Goal: Information Seeking & Learning: Learn about a topic

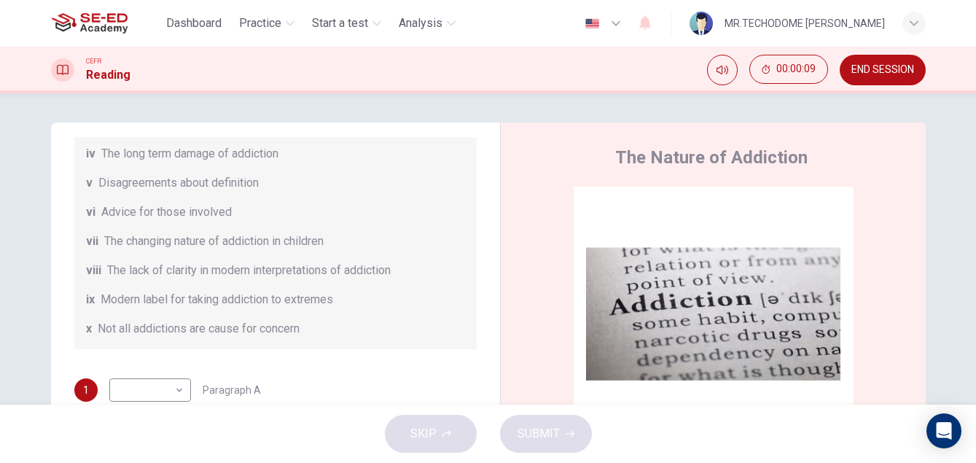
scroll to position [316, 0]
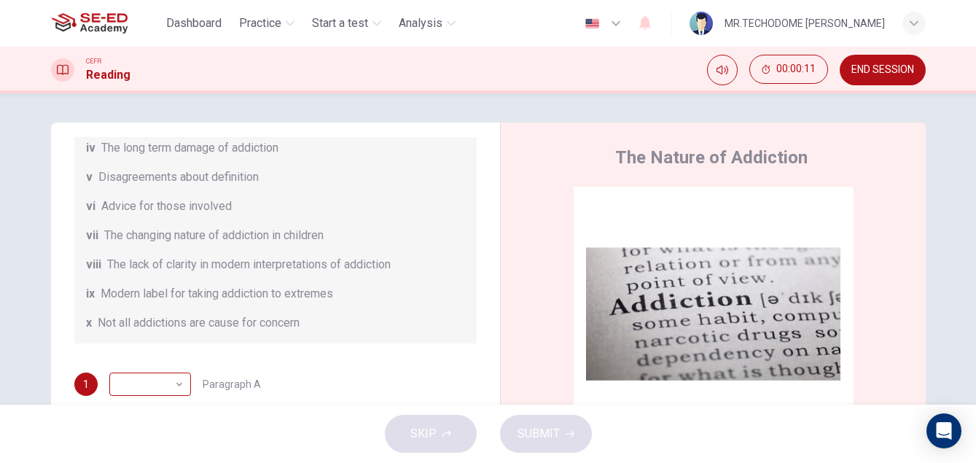
click at [154, 387] on body "This site uses cookies, as explained in our Privacy Policy . If you agree to th…" at bounding box center [488, 231] width 976 height 463
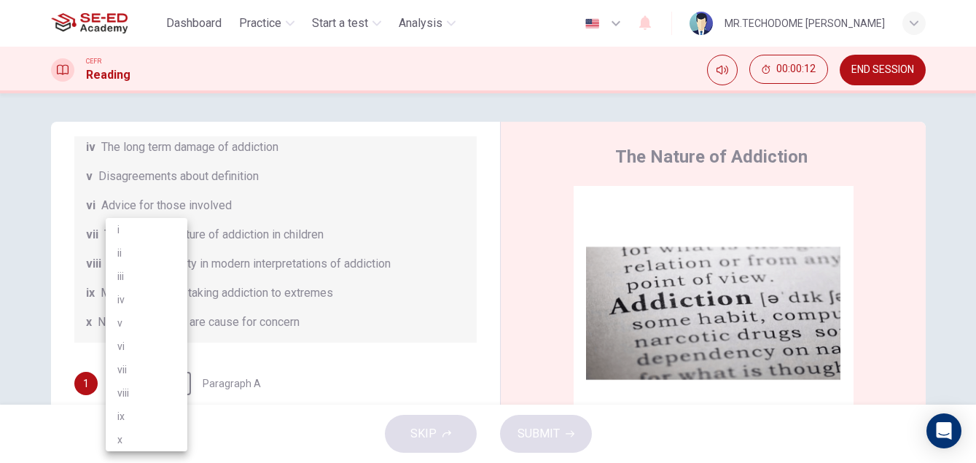
click at [277, 385] on div at bounding box center [488, 231] width 976 height 463
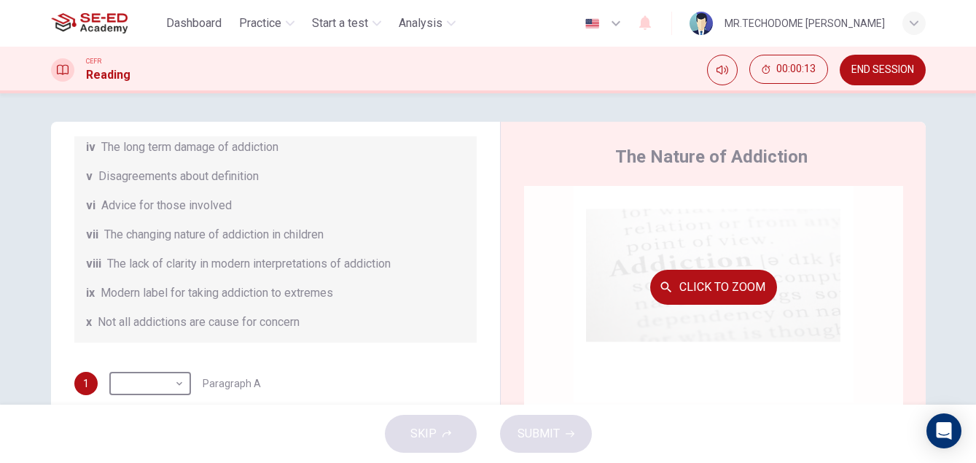
scroll to position [73, 0]
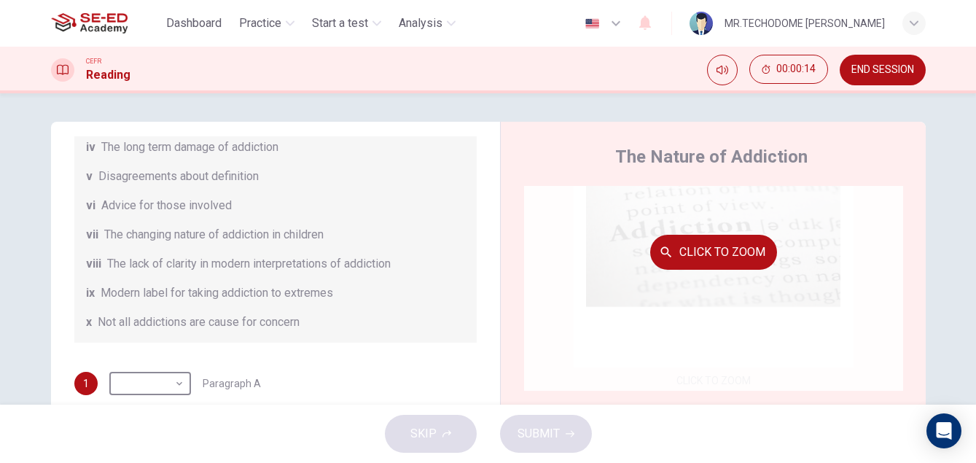
click at [751, 248] on button "Click to Zoom" at bounding box center [713, 252] width 127 height 35
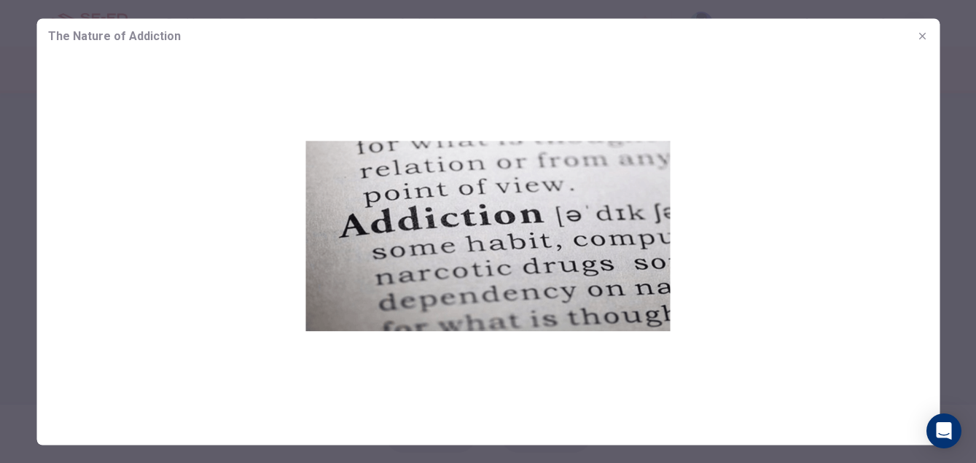
click at [445, 218] on img at bounding box center [487, 235] width 903 height 364
click at [921, 34] on icon "button" at bounding box center [922, 36] width 12 height 12
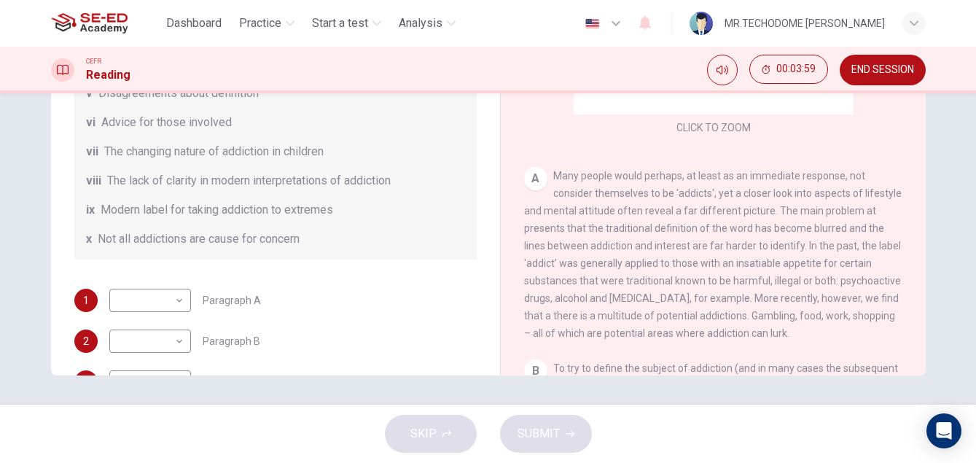
click at [589, 247] on span "Many people would perhaps, at least as an immediate response, not consider them…" at bounding box center [713, 254] width 378 height 169
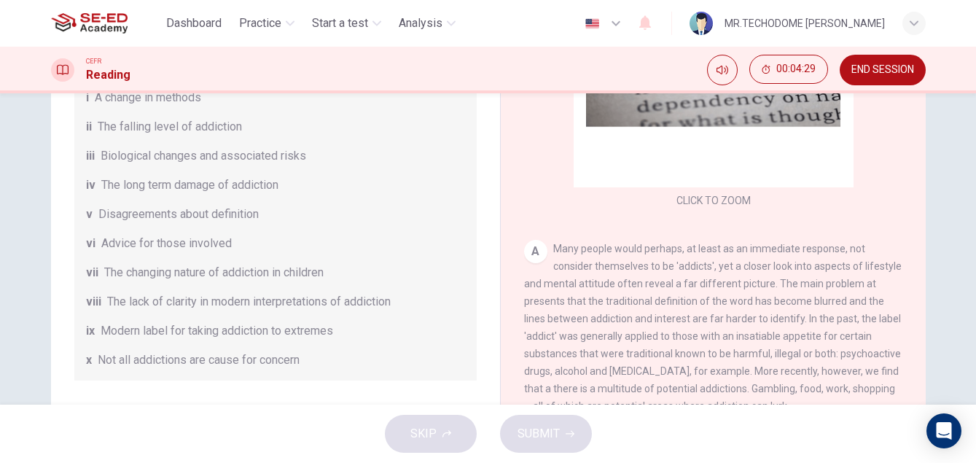
scroll to position [316, 0]
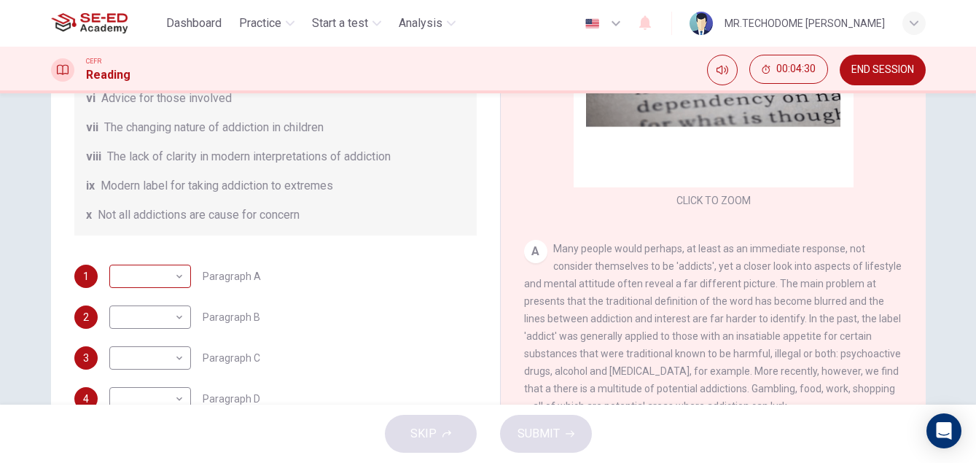
click at [152, 274] on body "This site uses cookies, as explained in our Privacy Policy . If you agree to th…" at bounding box center [488, 231] width 976 height 463
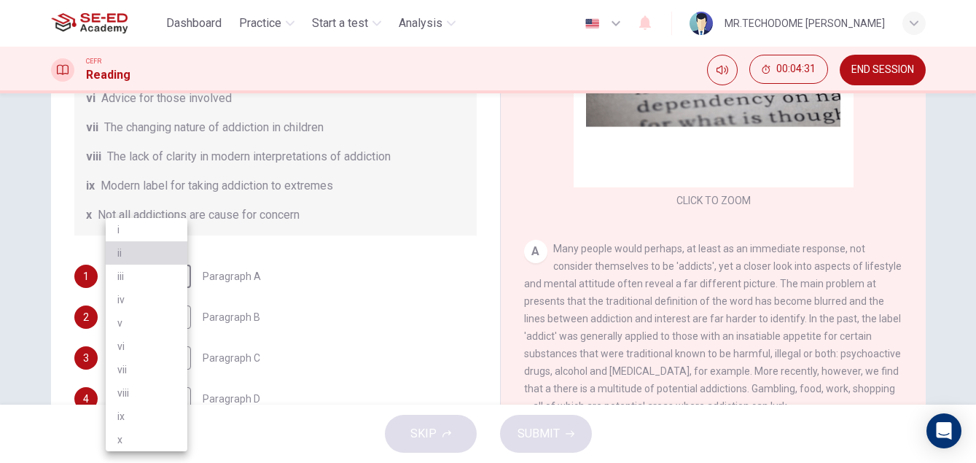
click at [161, 257] on li "ii" at bounding box center [147, 252] width 82 height 23
type input "ii"
click at [164, 315] on body "This site uses cookies, as explained in our Privacy Policy . If you agree to th…" at bounding box center [488, 231] width 976 height 463
click at [292, 313] on div at bounding box center [488, 231] width 976 height 463
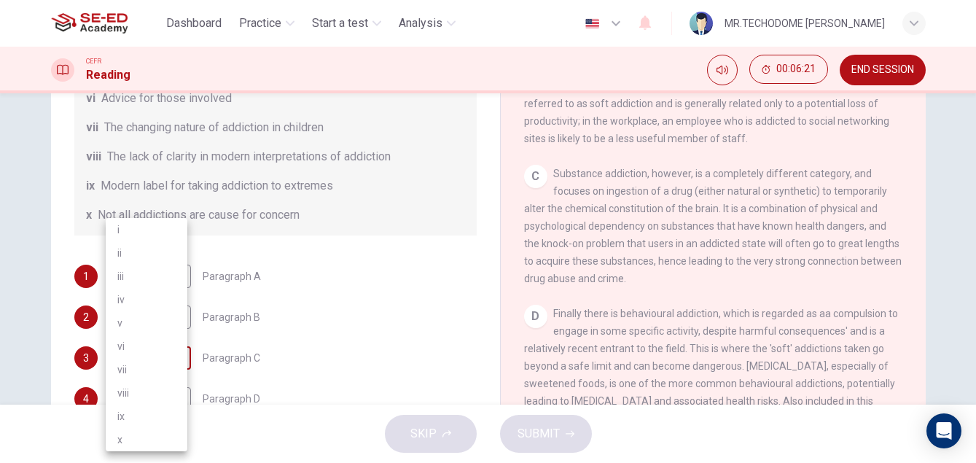
click at [155, 359] on body "This site uses cookies, as explained in our Privacy Policy . If you agree to th…" at bounding box center [488, 231] width 976 height 463
click at [131, 305] on li "iv" at bounding box center [147, 299] width 82 height 23
type input "iv"
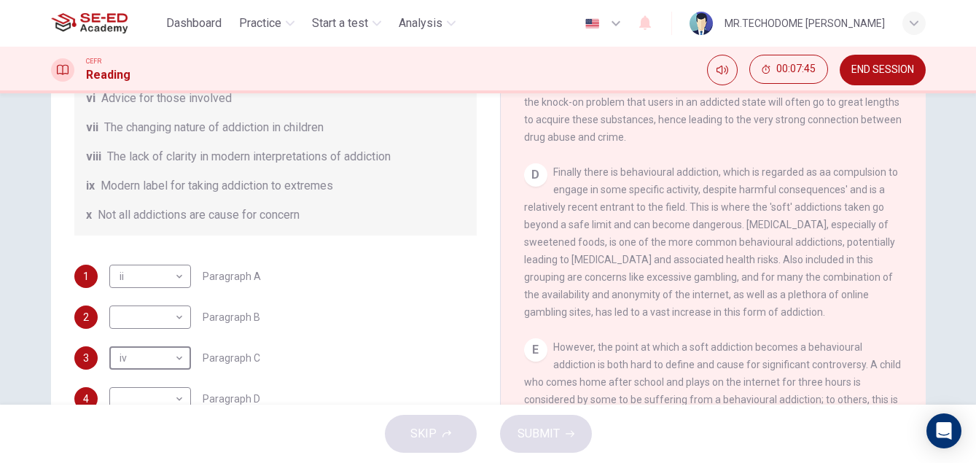
scroll to position [734, 0]
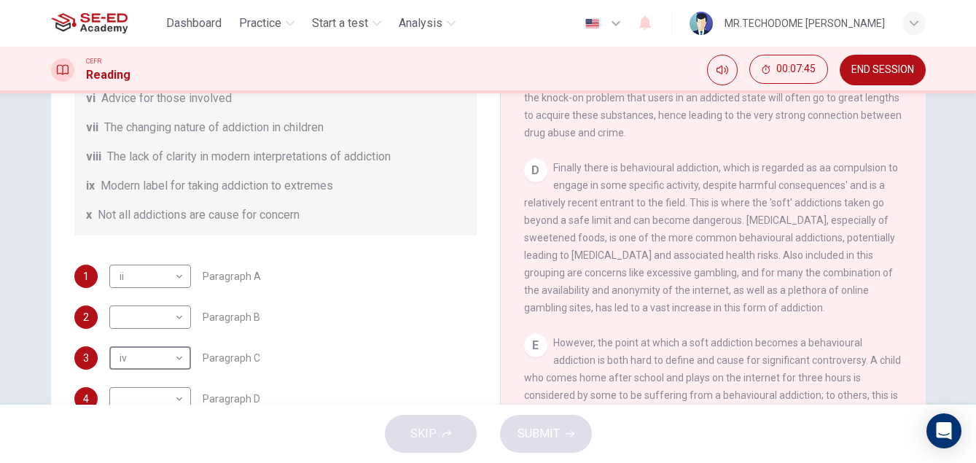
click at [536, 182] on div "D" at bounding box center [535, 170] width 23 height 23
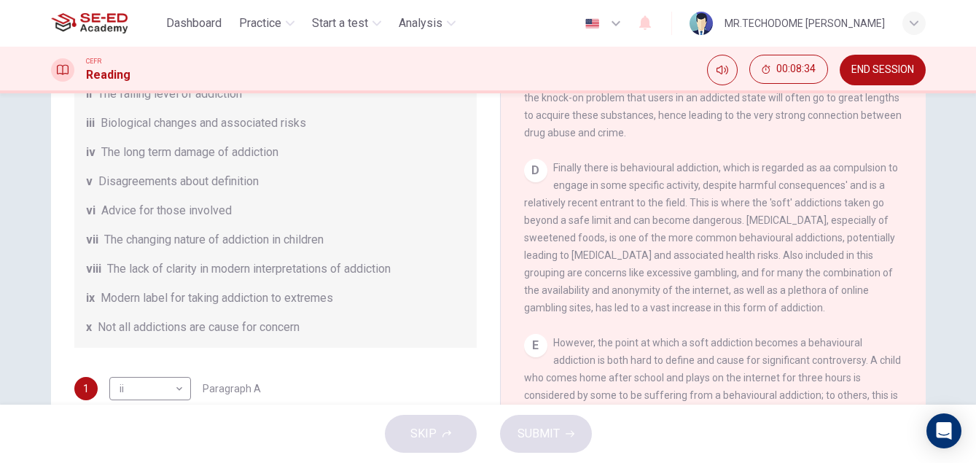
scroll to position [170, 0]
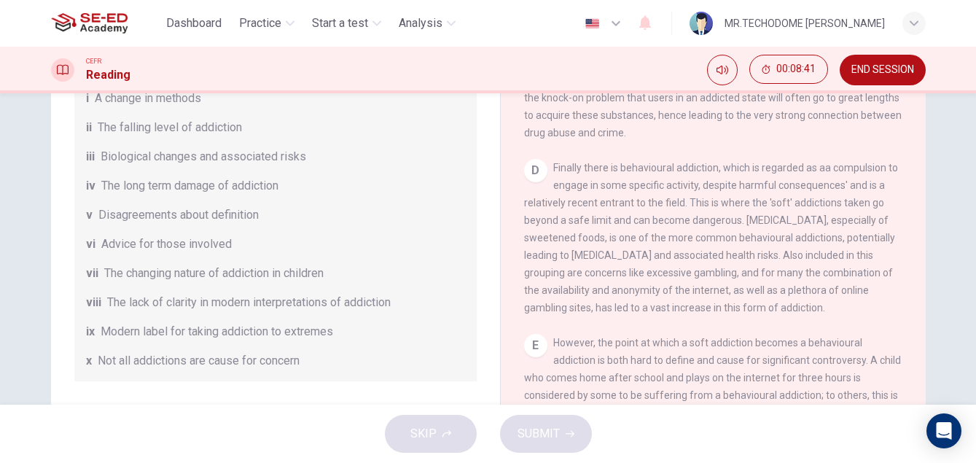
drag, startPoint x: 551, startPoint y: 184, endPoint x: 791, endPoint y: 322, distance: 276.9
click at [776, 316] on div "D Finally there is behavioural addiction, which is regarded as aa compulsion to…" at bounding box center [713, 237] width 379 height 157
drag, startPoint x: 789, startPoint y: 329, endPoint x: 712, endPoint y: 316, distance: 78.2
click at [704, 313] on span "Finally there is behavioural addiction, which is regarded as aa compulsion to e…" at bounding box center [711, 238] width 374 height 152
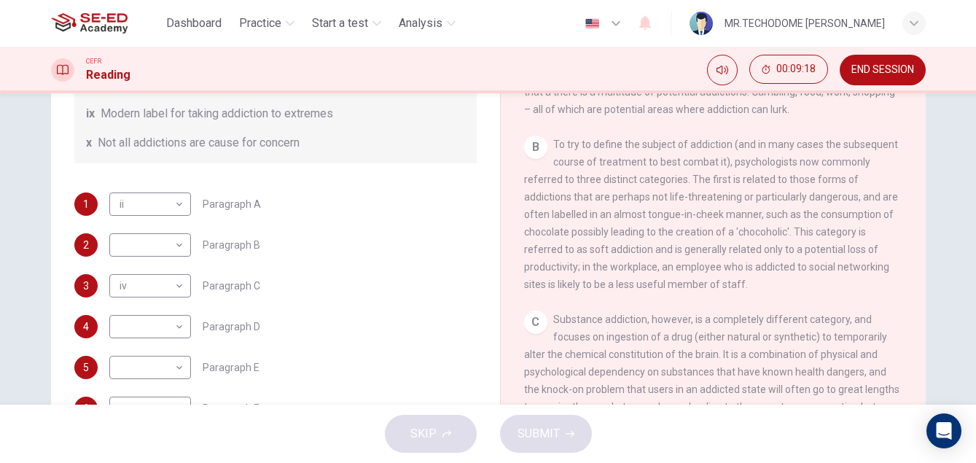
scroll to position [316, 0]
click at [171, 230] on body "This site uses cookies, as explained in our Privacy Policy . If you agree to th…" at bounding box center [488, 231] width 976 height 463
click at [130, 300] on li "iv" at bounding box center [147, 299] width 82 height 23
type input "iv"
click at [145, 329] on body "This site uses cookies, as explained in our Privacy Policy . If you agree to th…" at bounding box center [488, 231] width 976 height 463
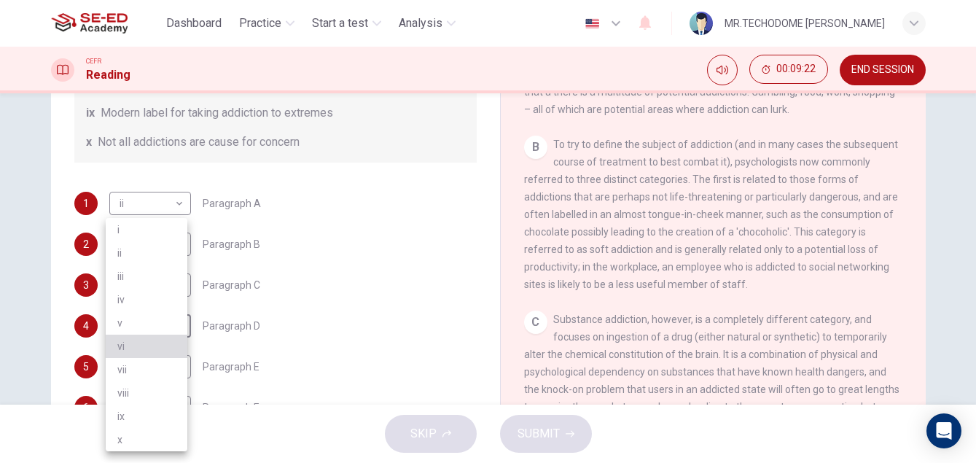
click at [152, 354] on li "vi" at bounding box center [147, 346] width 82 height 23
type input "vi"
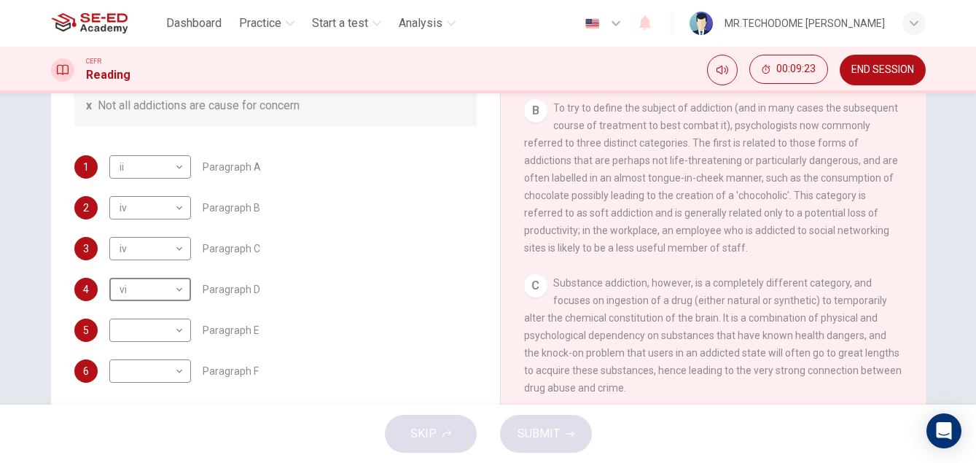
scroll to position [254, 0]
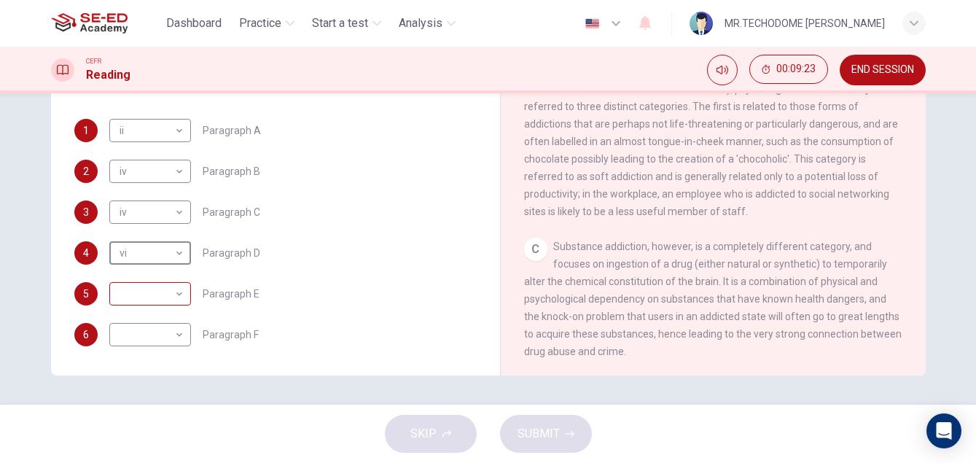
click at [169, 289] on body "This site uses cookies, as explained in our Privacy Policy . If you agree to th…" at bounding box center [488, 231] width 976 height 463
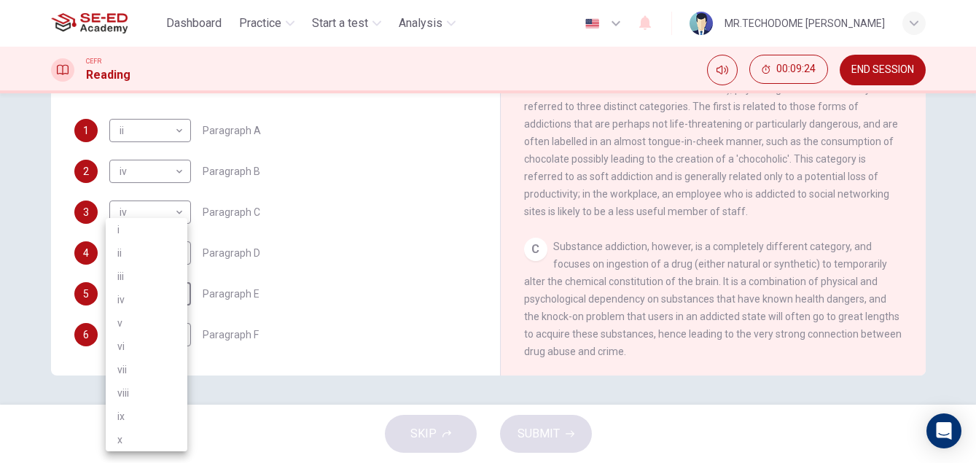
click at [166, 297] on li "iv" at bounding box center [147, 299] width 82 height 23
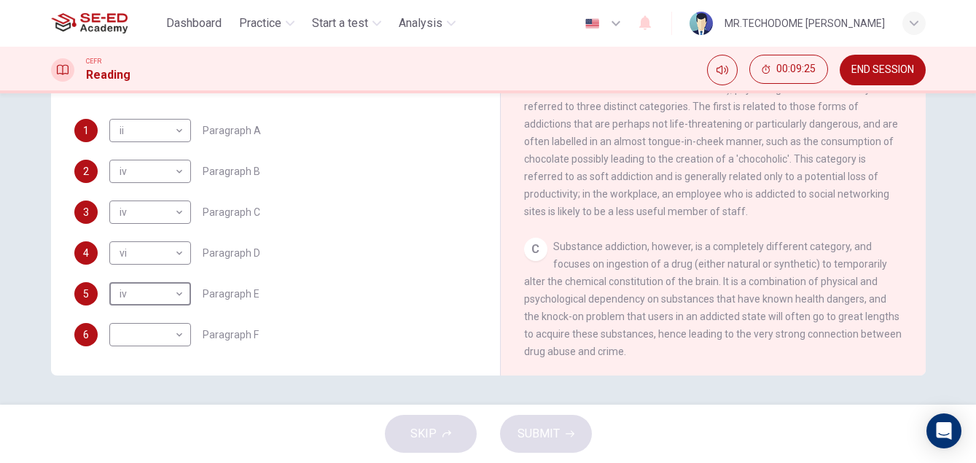
type input "iv"
click at [166, 324] on body "This site uses cookies, as explained in our Privacy Policy . If you agree to th…" at bounding box center [488, 231] width 976 height 463
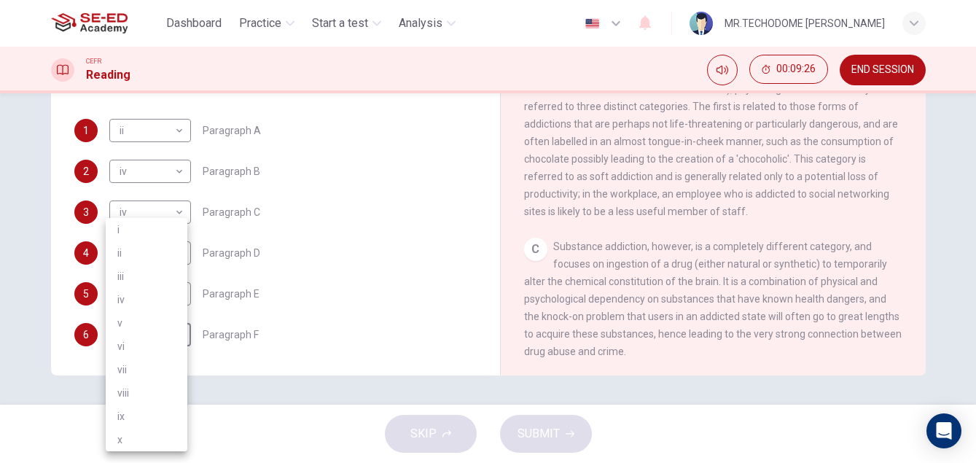
click at [151, 300] on li "iv" at bounding box center [147, 299] width 82 height 23
type input "iv"
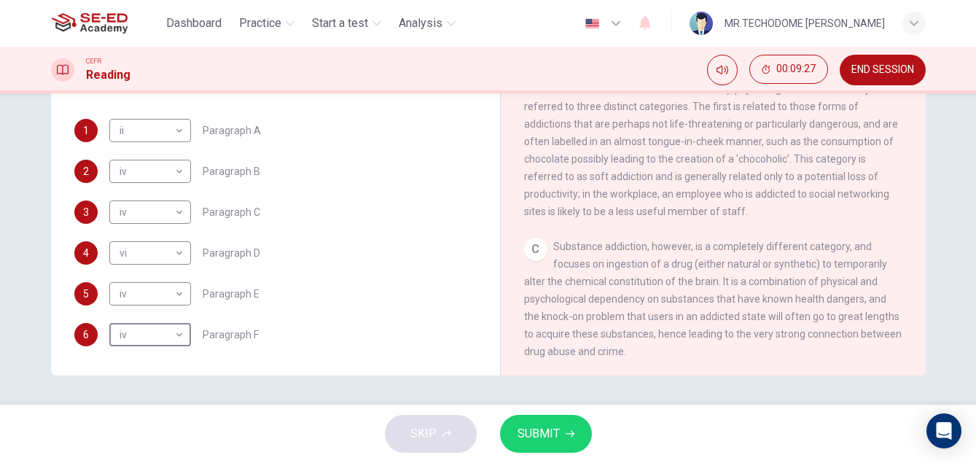
click at [547, 439] on span "SUBMIT" at bounding box center [538, 433] width 42 height 20
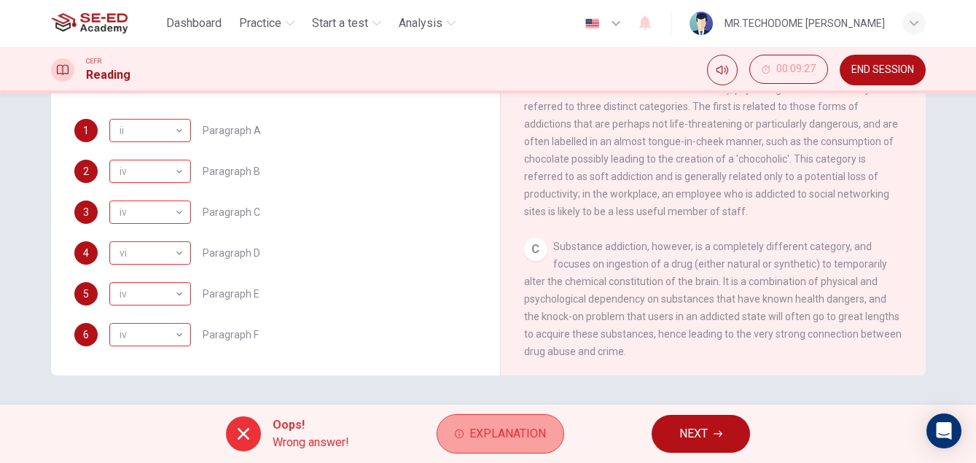
click at [528, 430] on span "Explanation" at bounding box center [507, 433] width 77 height 20
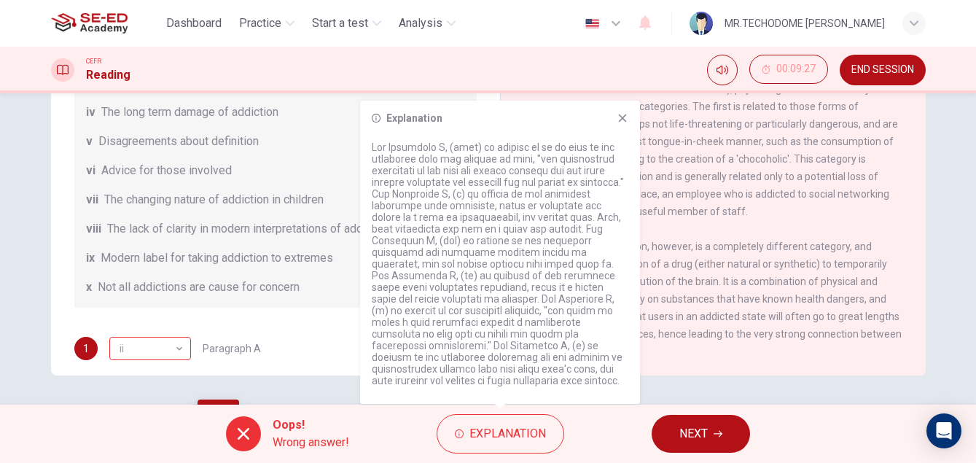
scroll to position [97, 0]
drag, startPoint x: 316, startPoint y: 203, endPoint x: 277, endPoint y: 202, distance: 39.4
click at [224, 241] on div "List of Headings i A change in methods ii The falling level of addiction iii Bi…" at bounding box center [275, 142] width 402 height 332
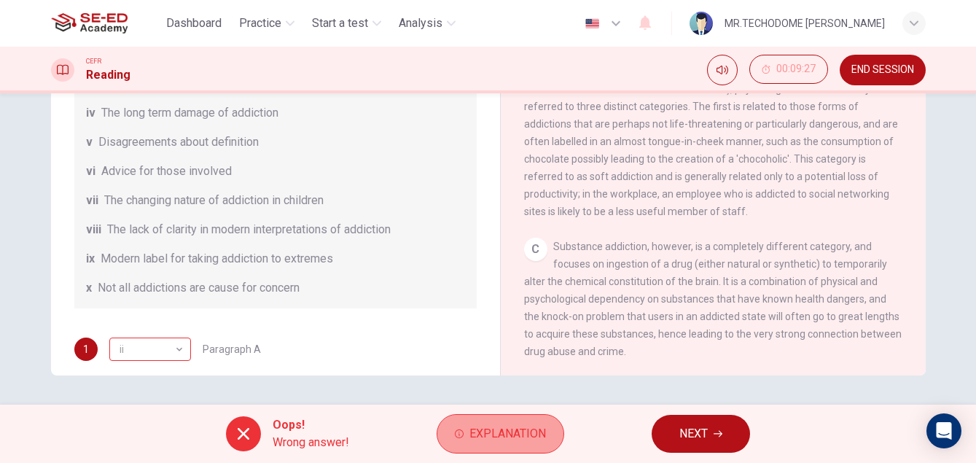
drag, startPoint x: 524, startPoint y: 427, endPoint x: 528, endPoint y: 414, distance: 13.6
click at [526, 423] on button "Explanation" at bounding box center [501, 433] width 128 height 39
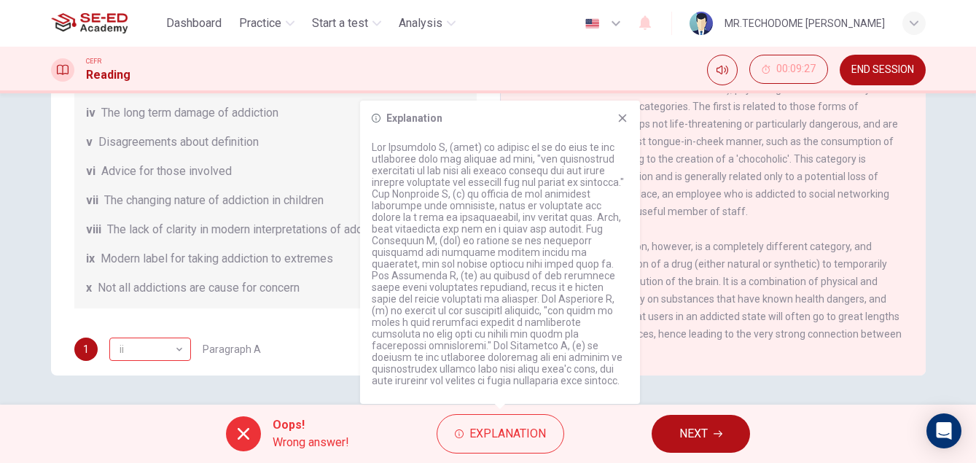
click at [622, 112] on icon at bounding box center [623, 118] width 12 height 12
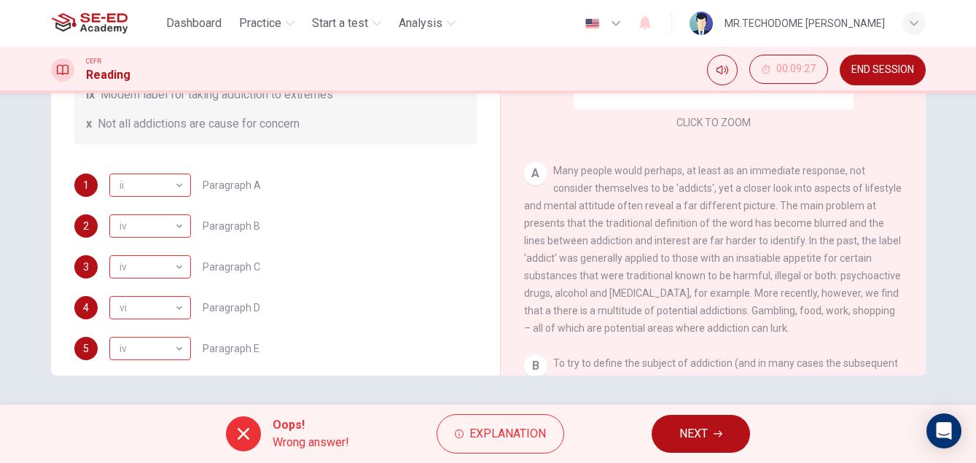
scroll to position [316, 0]
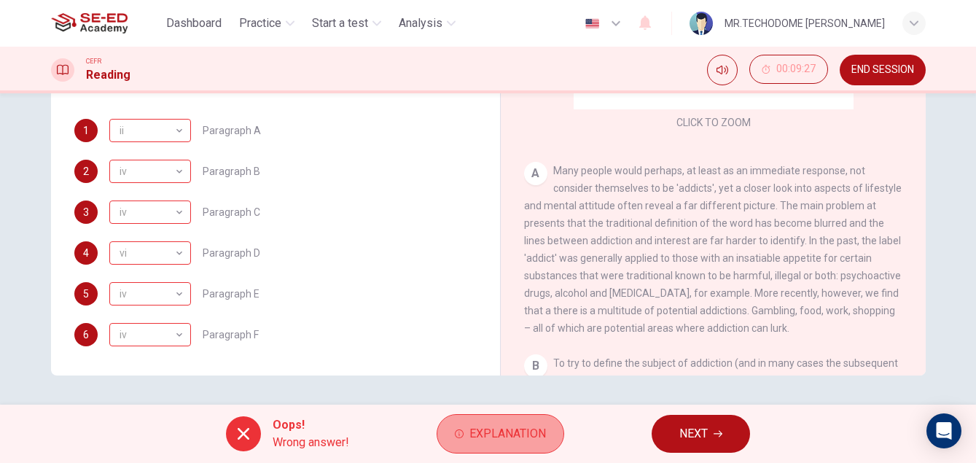
click at [477, 453] on button "Explanation" at bounding box center [501, 433] width 128 height 39
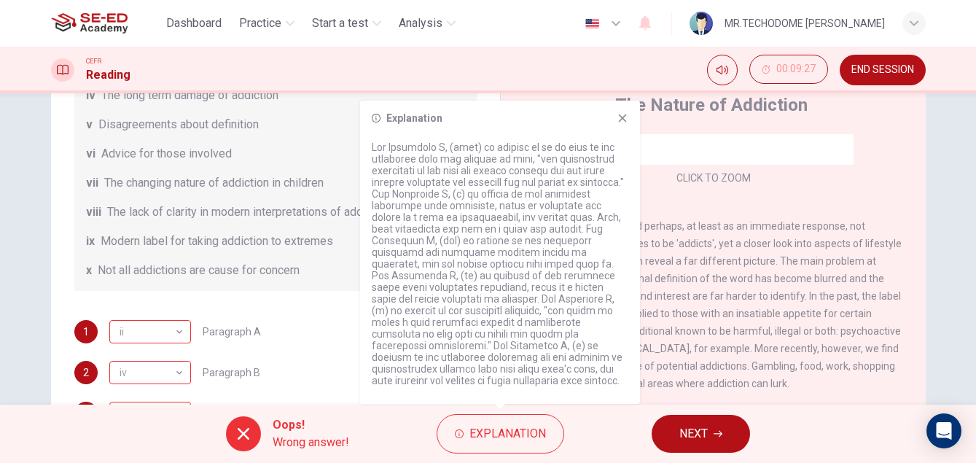
scroll to position [35, 0]
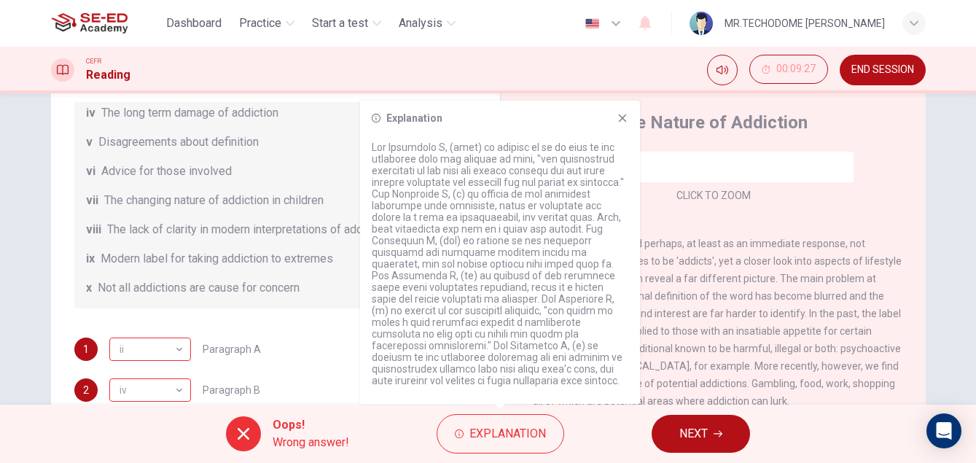
click at [617, 117] on icon at bounding box center [623, 118] width 12 height 12
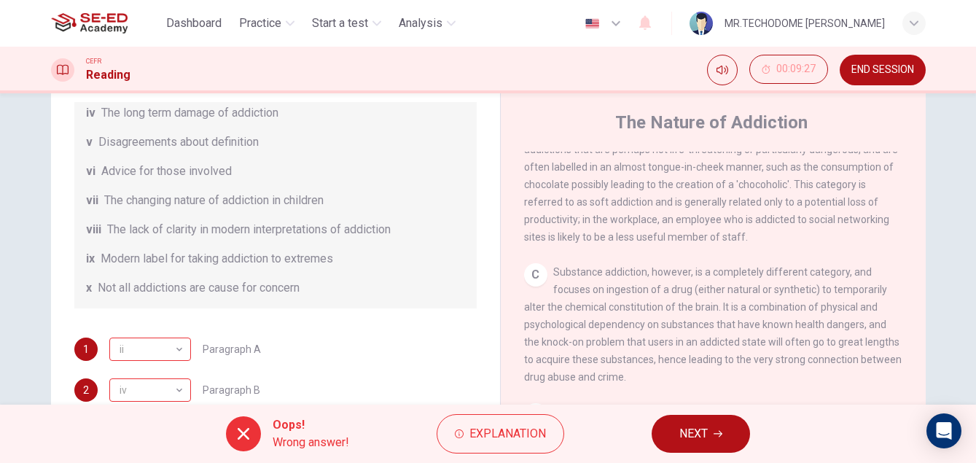
scroll to position [588, 0]
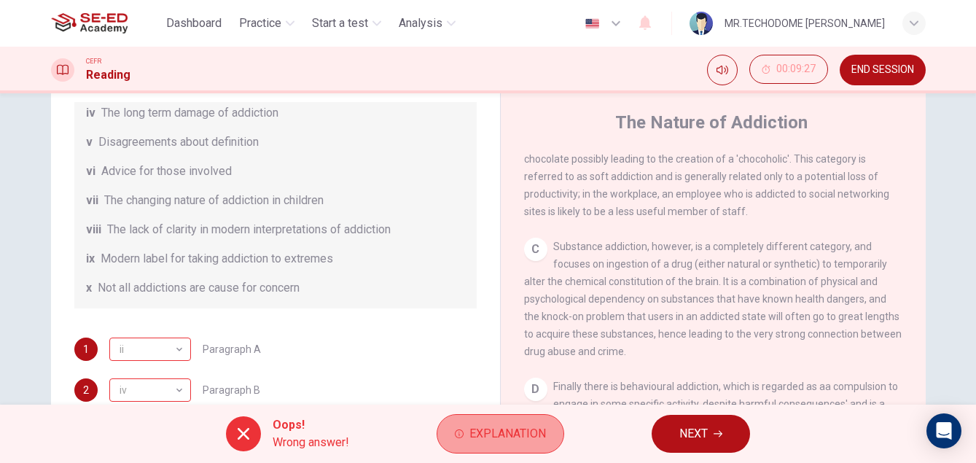
click at [500, 423] on span "Explanation" at bounding box center [507, 433] width 77 height 20
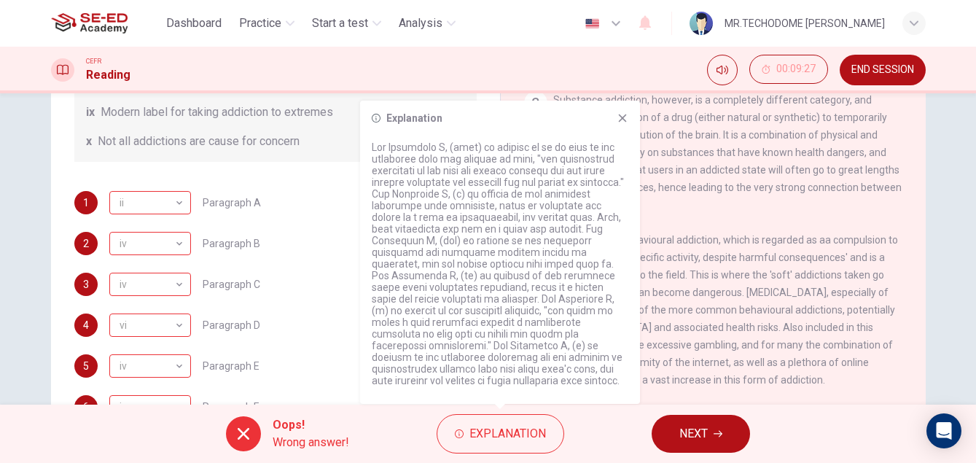
scroll to position [0, 0]
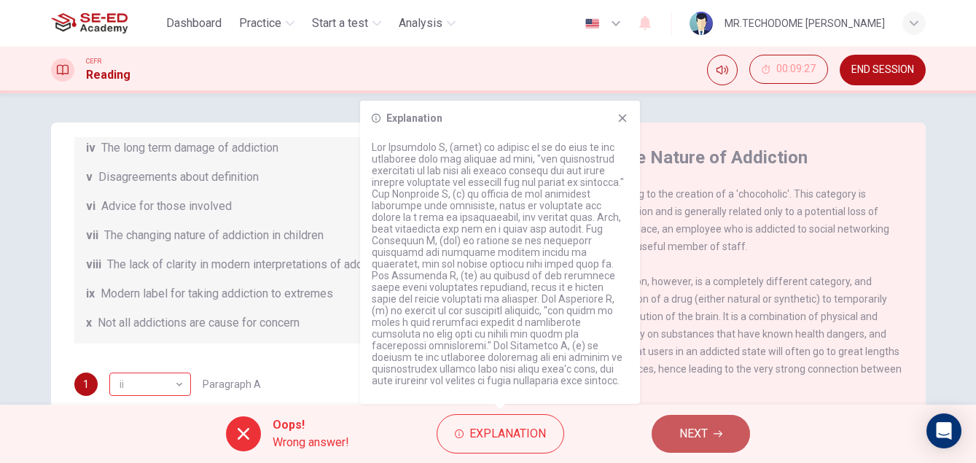
click at [668, 434] on button "NEXT" at bounding box center [701, 434] width 98 height 38
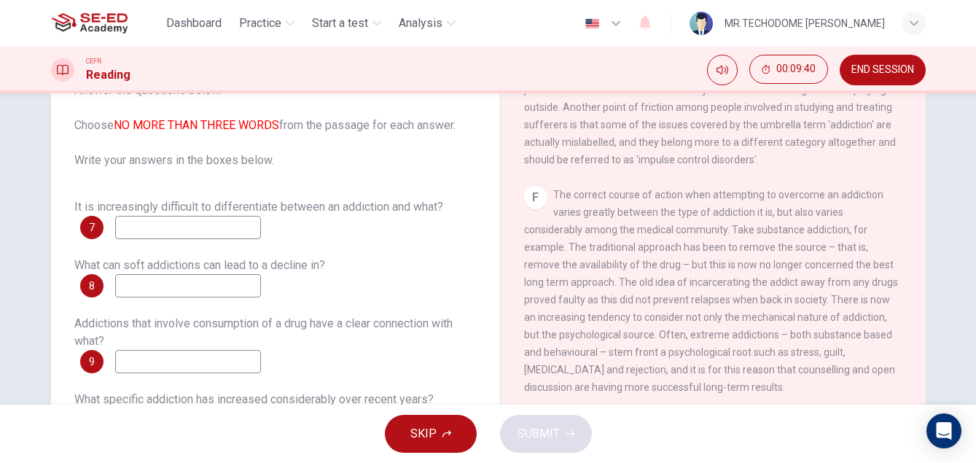
scroll to position [146, 0]
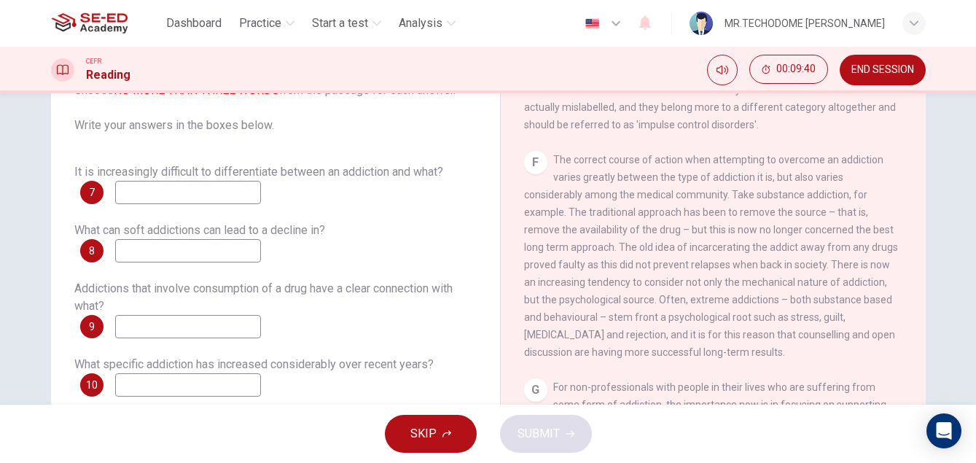
click at [440, 423] on button "SKIP" at bounding box center [431, 434] width 92 height 38
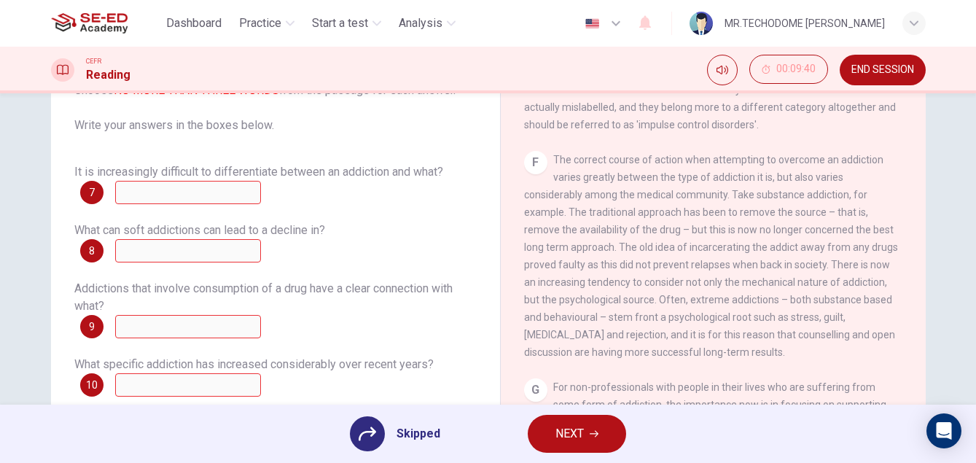
click at [555, 430] on span "NEXT" at bounding box center [569, 433] width 28 height 20
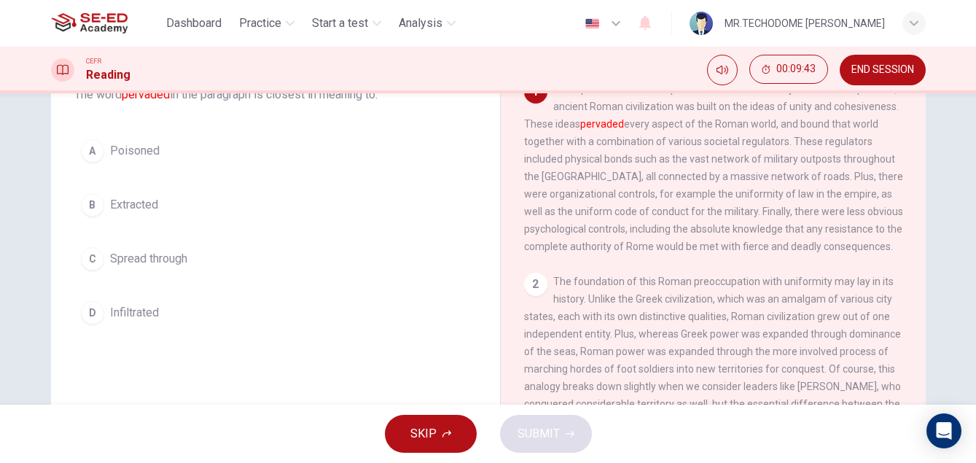
scroll to position [0, 0]
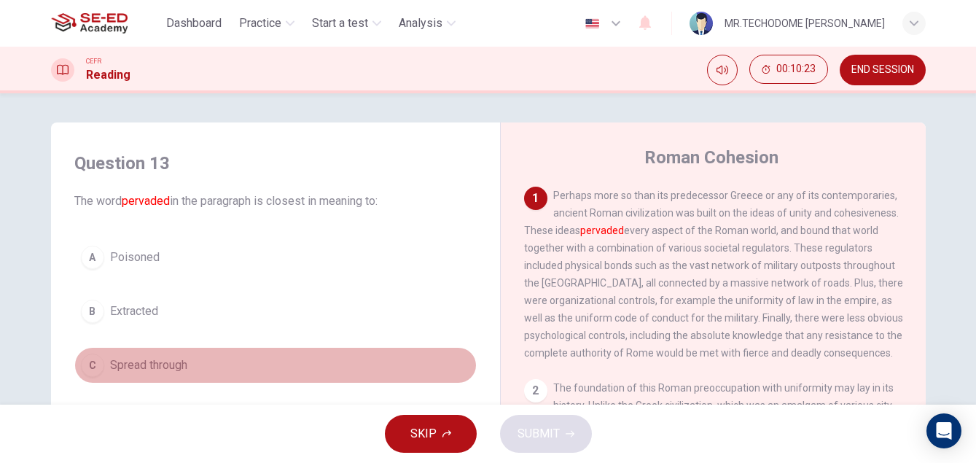
drag, startPoint x: 106, startPoint y: 357, endPoint x: 436, endPoint y: 381, distance: 330.3
click at [110, 358] on span "Spread through" at bounding box center [148, 364] width 77 height 17
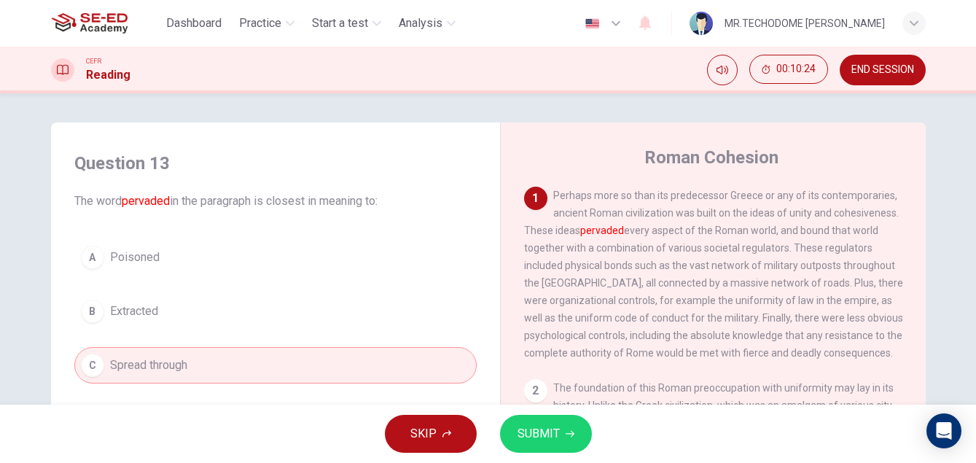
click at [539, 429] on span "SUBMIT" at bounding box center [538, 433] width 42 height 20
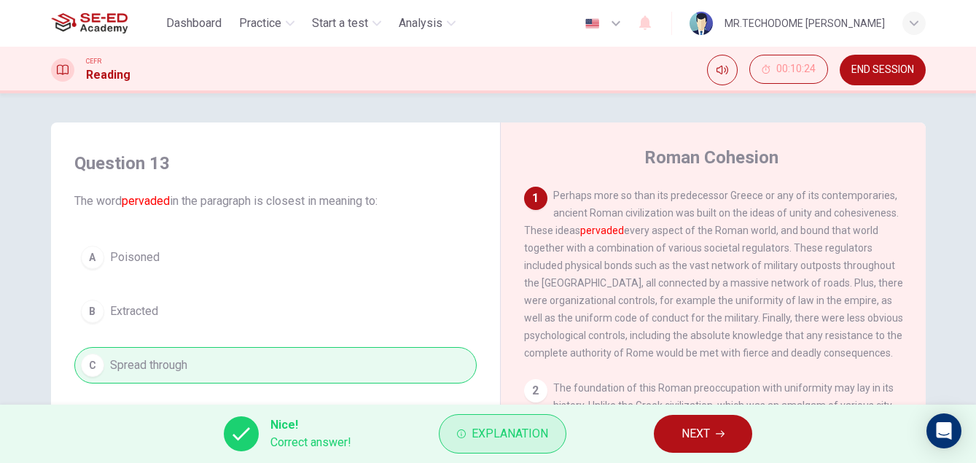
click at [544, 448] on button "Explanation" at bounding box center [503, 433] width 128 height 39
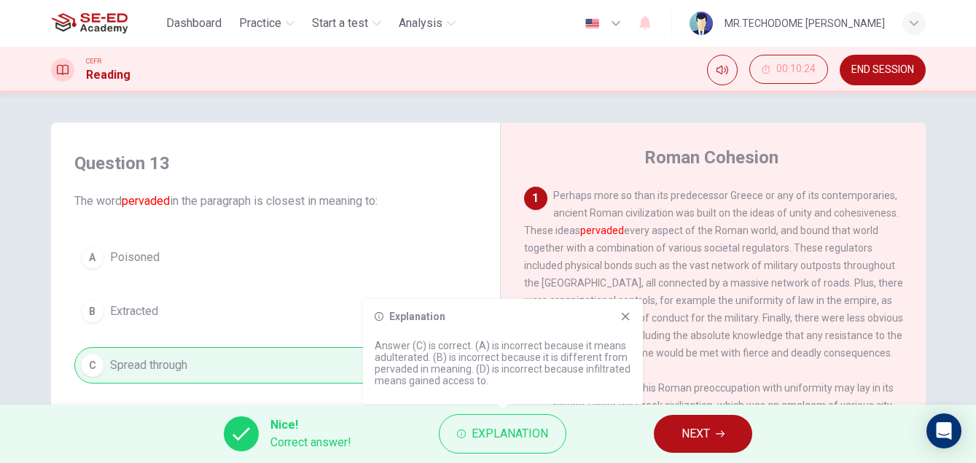
click at [627, 320] on icon at bounding box center [626, 316] width 12 height 12
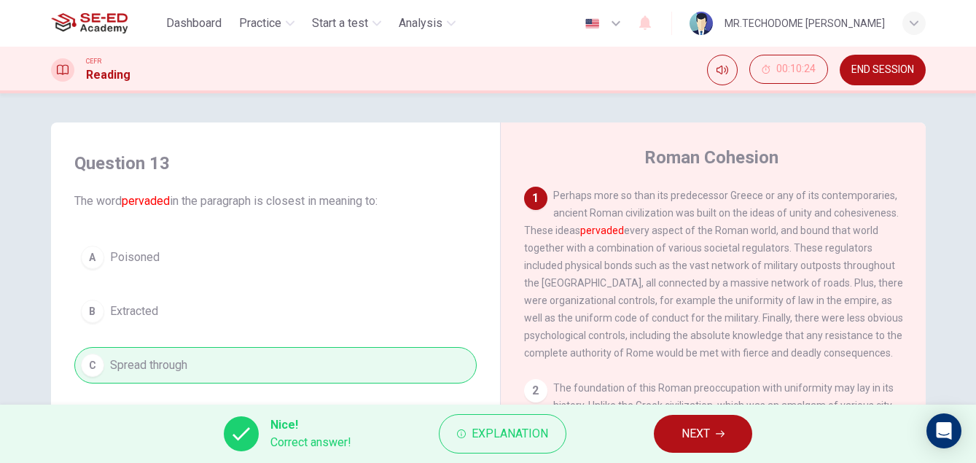
click at [683, 444] on button "NEXT" at bounding box center [703, 434] width 98 height 38
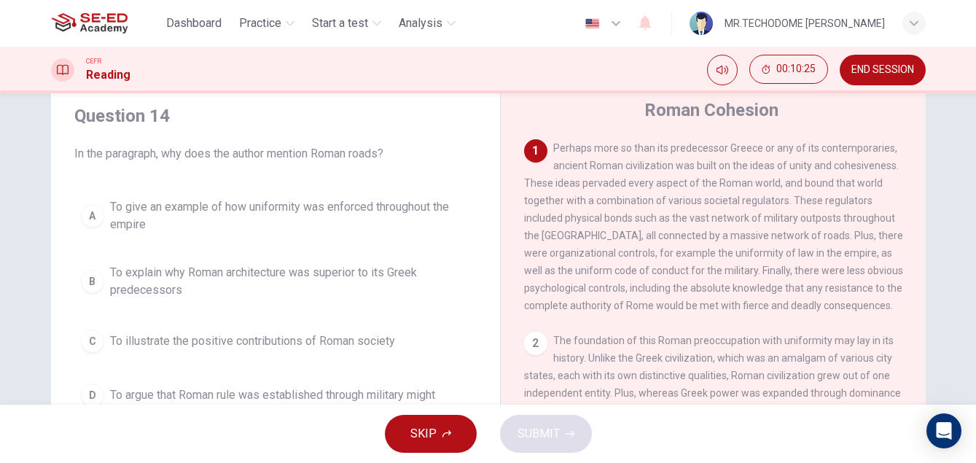
scroll to position [73, 0]
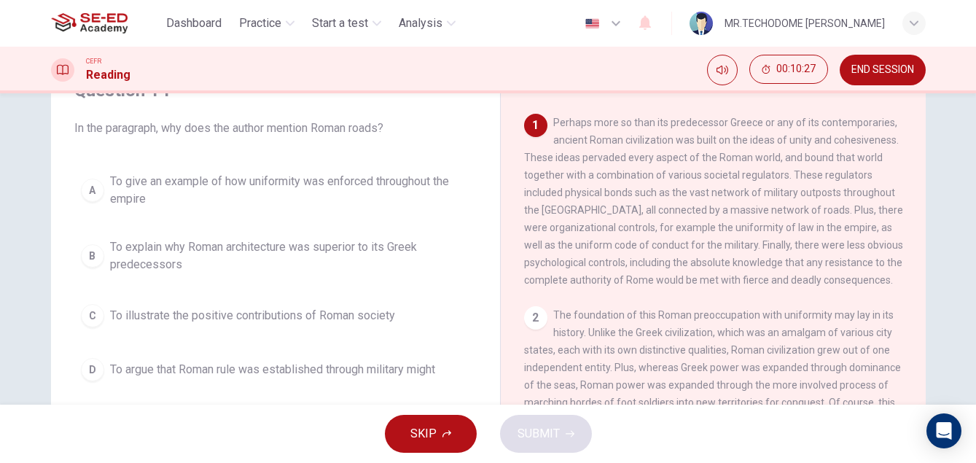
drag, startPoint x: 543, startPoint y: 341, endPoint x: 551, endPoint y: 345, distance: 9.1
click at [551, 345] on div "2 The foundation of this Roman preoccupation with uniformity may lay in its his…" at bounding box center [713, 393] width 379 height 175
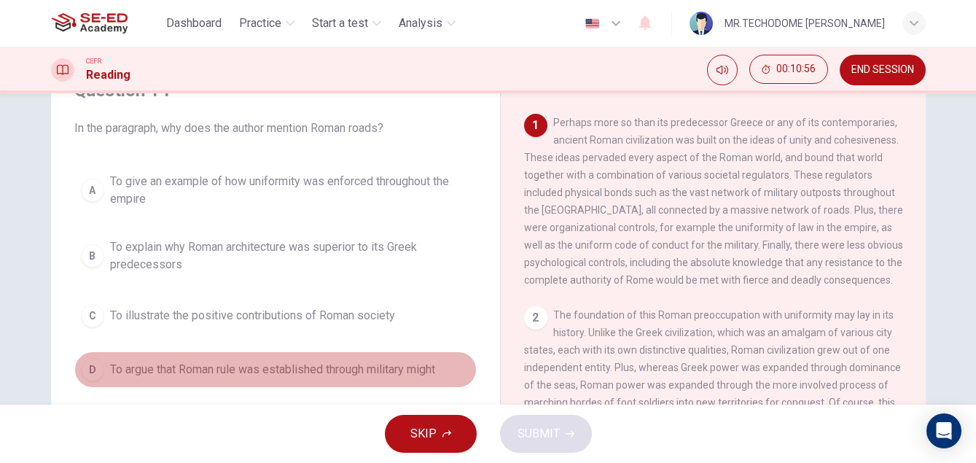
drag, startPoint x: 84, startPoint y: 376, endPoint x: 465, endPoint y: 462, distance: 390.8
click at [86, 376] on div "D" at bounding box center [92, 369] width 23 height 23
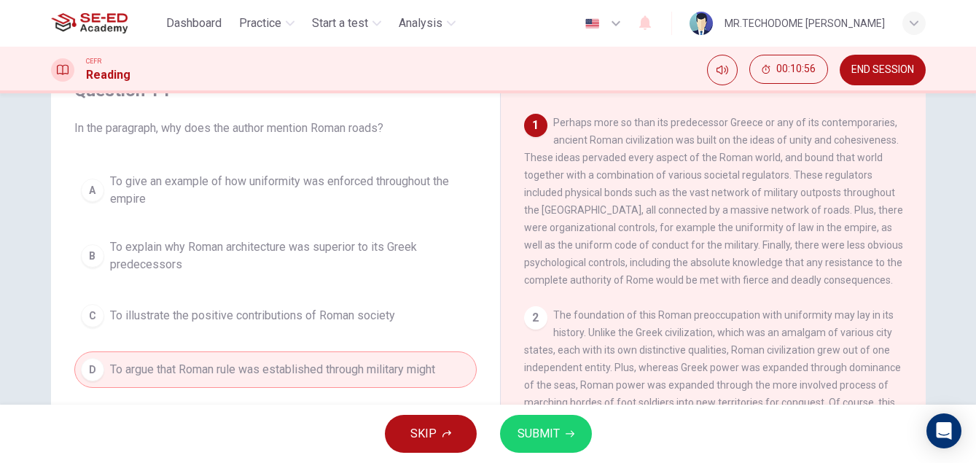
click at [578, 438] on button "SUBMIT" at bounding box center [546, 434] width 92 height 38
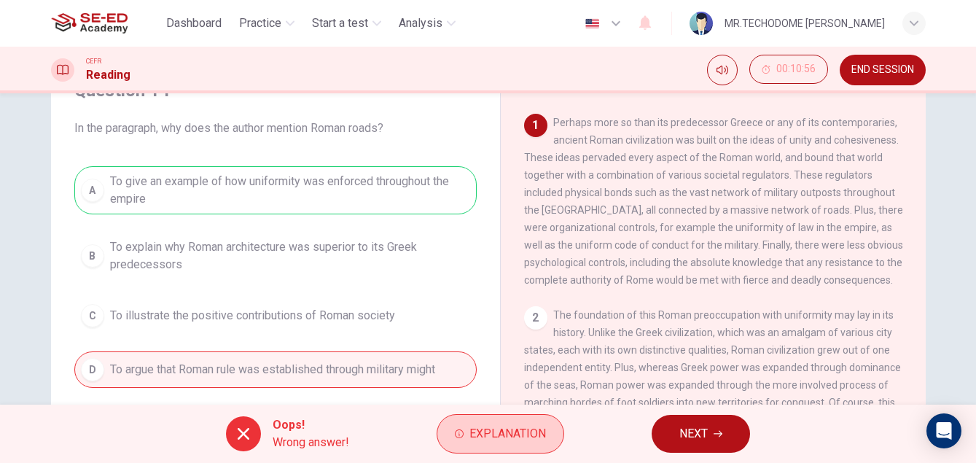
click at [535, 433] on span "Explanation" at bounding box center [507, 433] width 77 height 20
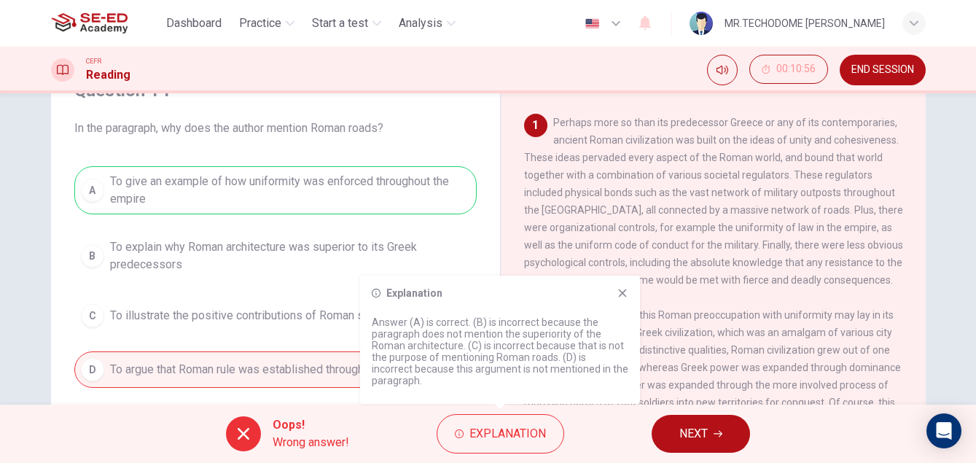
click at [622, 281] on div "Explanation Answer (A) is correct. (B) is incorrect because the paragraph does …" at bounding box center [500, 340] width 280 height 128
click at [624, 293] on icon at bounding box center [623, 293] width 12 height 12
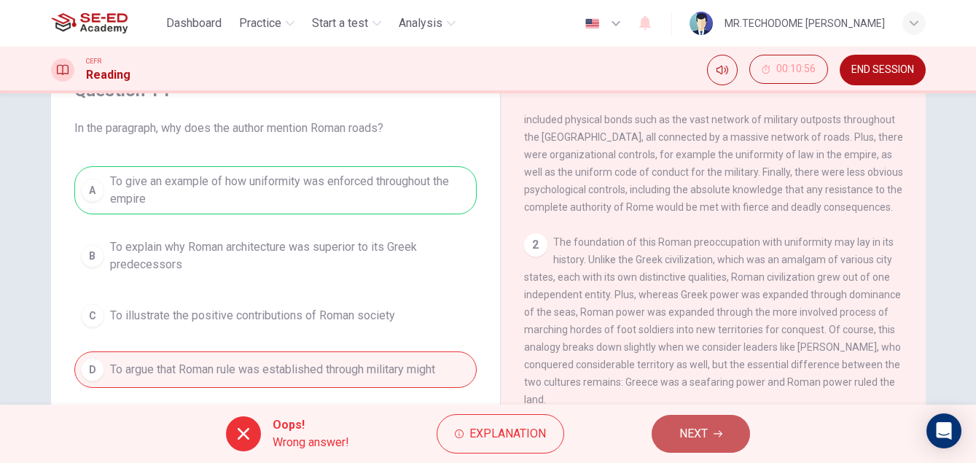
click at [692, 418] on button "NEXT" at bounding box center [701, 434] width 98 height 38
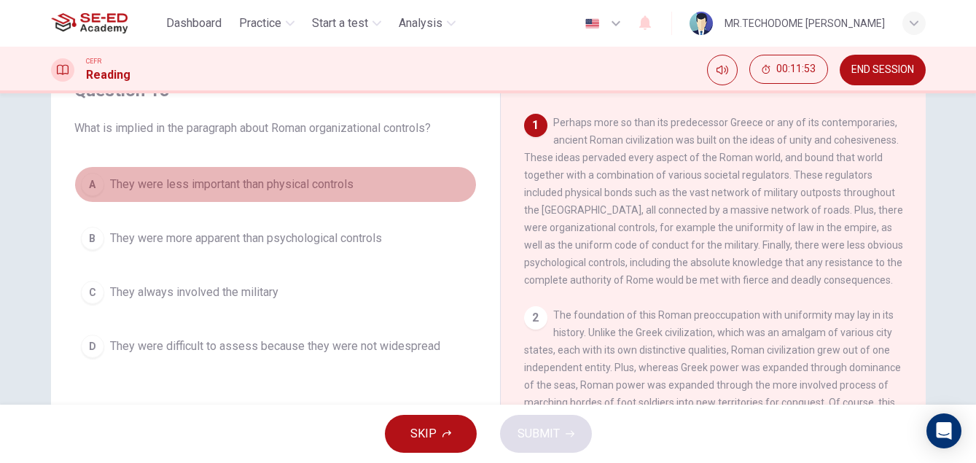
drag, startPoint x: 157, startPoint y: 187, endPoint x: 227, endPoint y: 269, distance: 107.5
click at [156, 189] on span "They were less important than physical controls" at bounding box center [231, 184] width 243 height 17
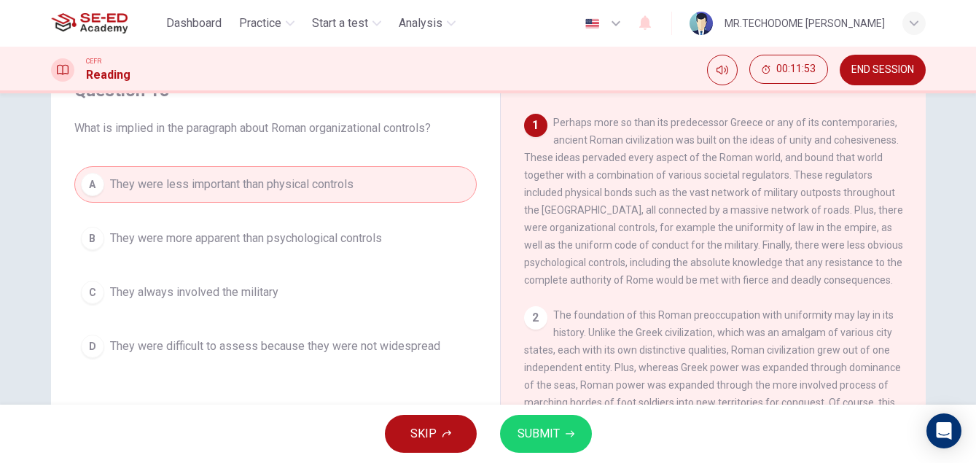
drag, startPoint x: 485, startPoint y: 421, endPoint x: 504, endPoint y: 428, distance: 20.7
click at [504, 428] on div "SKIP SUBMIT" at bounding box center [488, 434] width 976 height 58
click at [507, 428] on button "SUBMIT" at bounding box center [546, 434] width 92 height 38
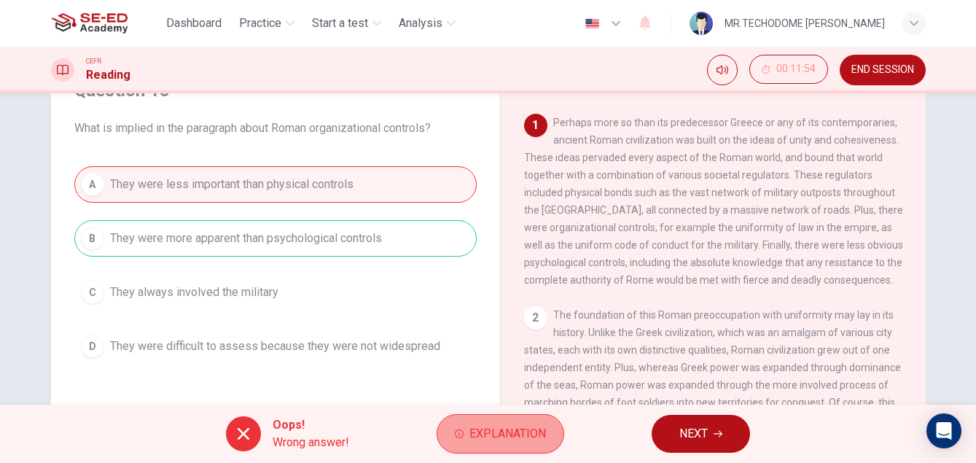
click at [464, 441] on button "Explanation" at bounding box center [501, 433] width 128 height 39
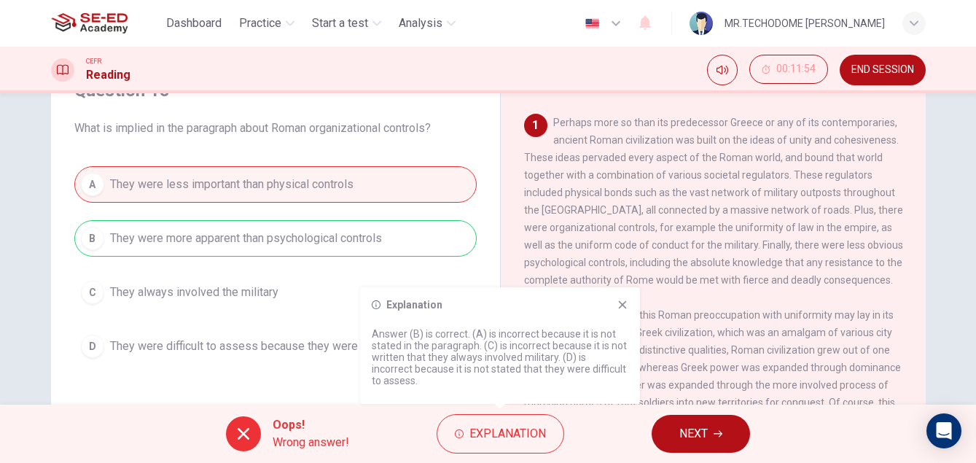
click at [620, 310] on div "Explanation Answer (B) is correct. (A) is incorrect because it is not stated in…" at bounding box center [500, 345] width 280 height 117
click at [617, 305] on icon at bounding box center [623, 305] width 12 height 12
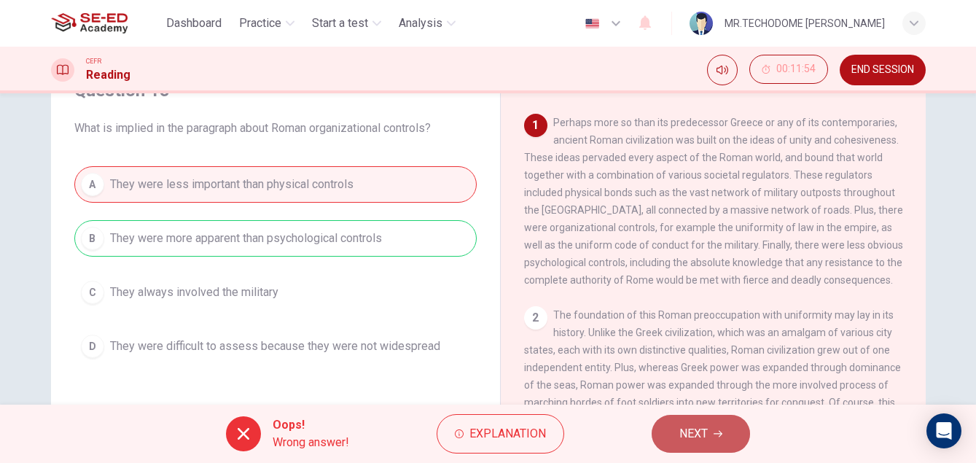
click at [725, 433] on button "NEXT" at bounding box center [701, 434] width 98 height 38
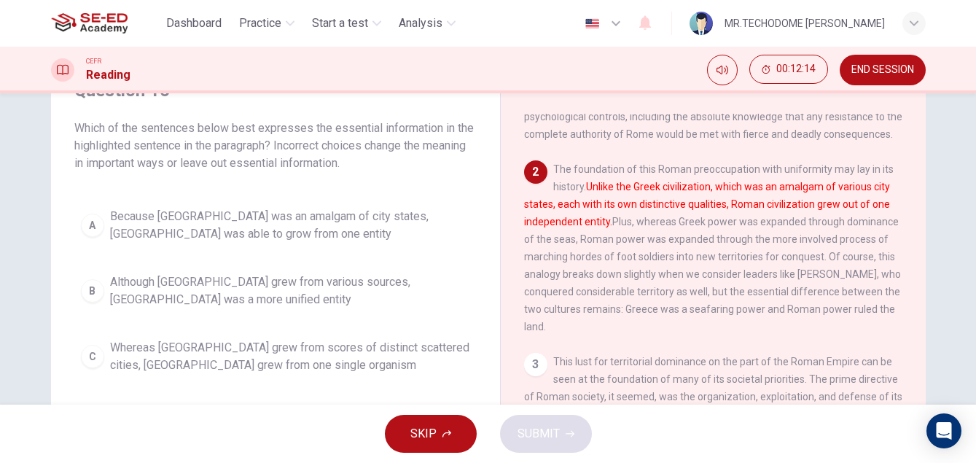
scroll to position [146, 0]
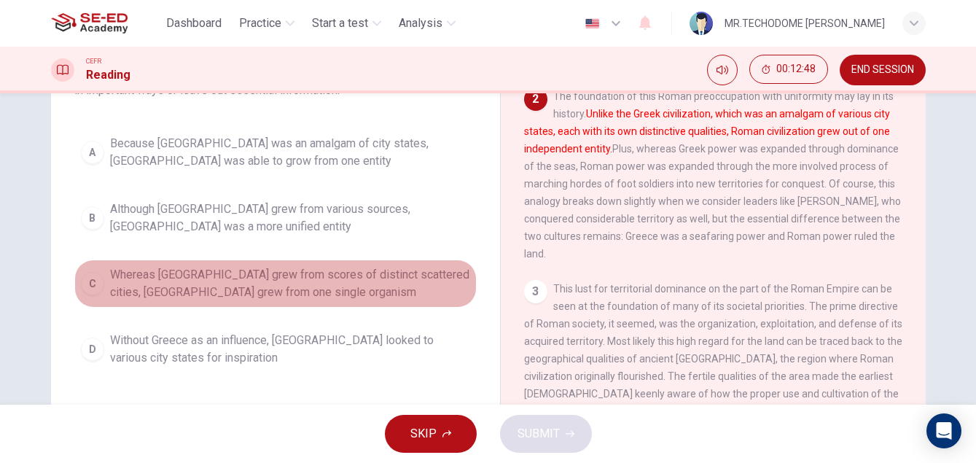
click at [267, 297] on span "Whereas [GEOGRAPHIC_DATA] grew from scores of distinct scattered cities, [GEOGR…" at bounding box center [290, 283] width 360 height 35
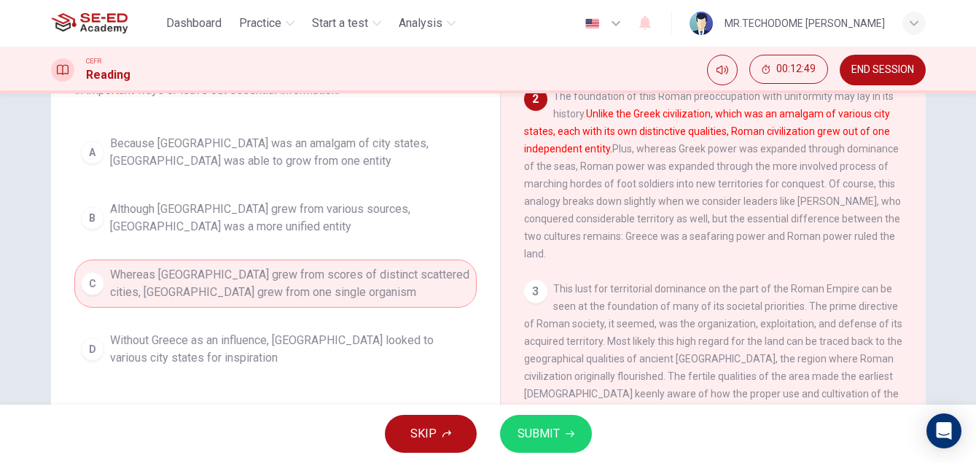
click at [566, 429] on icon "button" at bounding box center [570, 433] width 9 height 9
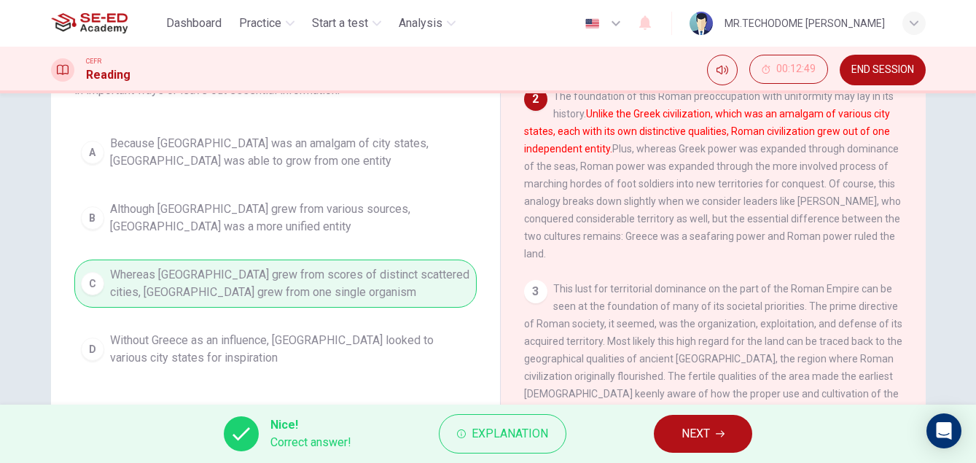
click at [695, 424] on span "NEXT" at bounding box center [695, 433] width 28 height 20
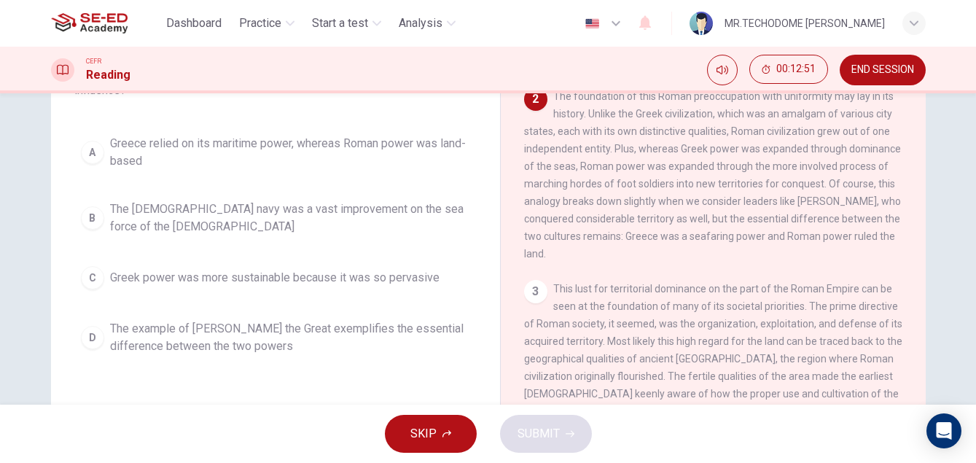
scroll to position [73, 0]
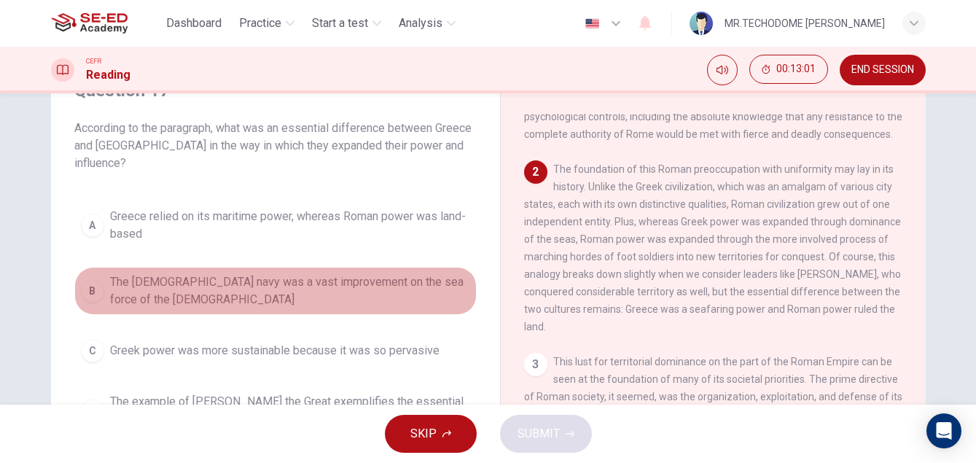
click at [305, 273] on span "The [DEMOGRAPHIC_DATA] navy was a vast improvement on the sea force of the [DEM…" at bounding box center [290, 290] width 360 height 35
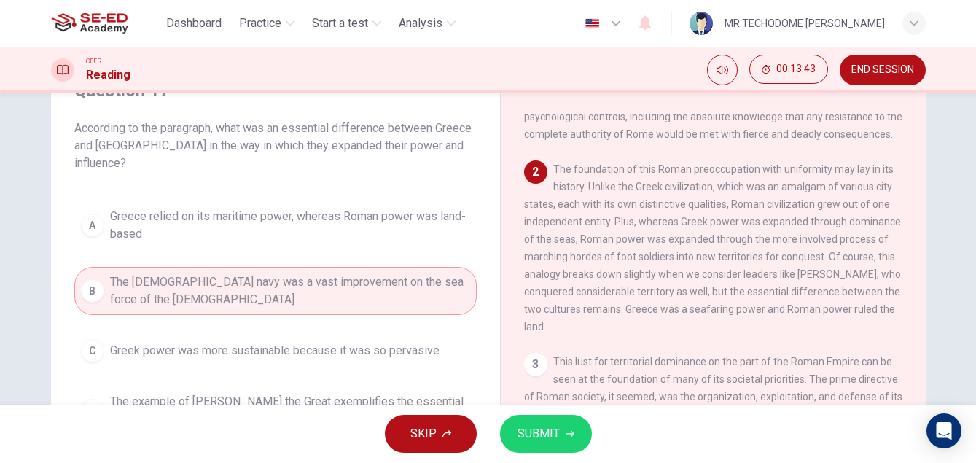
drag, startPoint x: 294, startPoint y: 194, endPoint x: 372, endPoint y: 234, distance: 87.0
click at [297, 208] on span "Greece relied on its maritime power, whereas Roman power was land-based" at bounding box center [290, 225] width 360 height 35
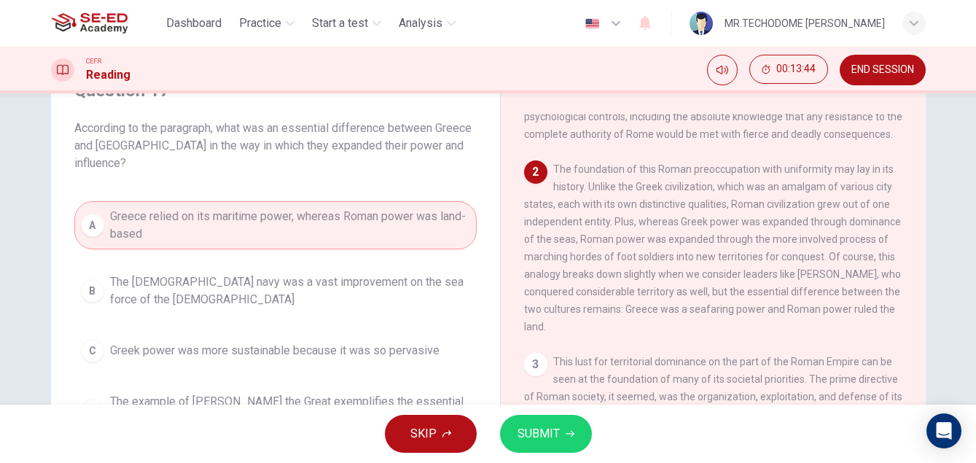
click at [576, 437] on button "SUBMIT" at bounding box center [546, 434] width 92 height 38
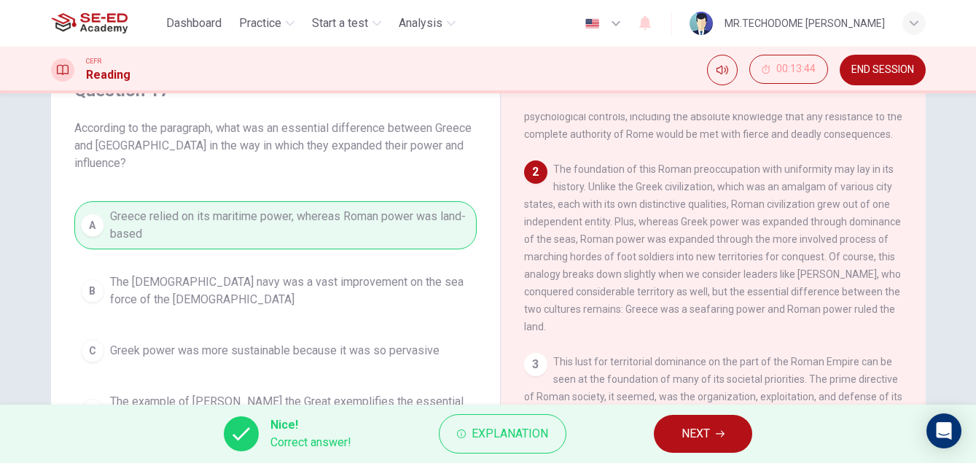
click at [688, 441] on span "NEXT" at bounding box center [695, 433] width 28 height 20
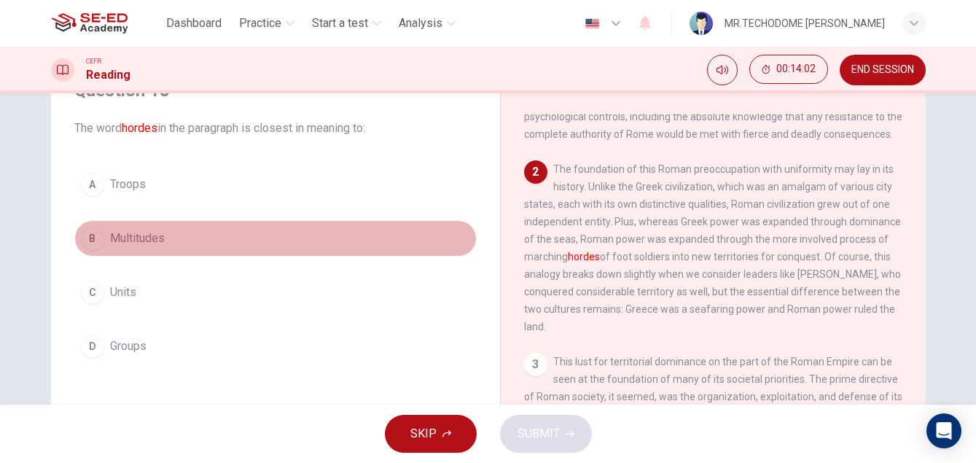
click at [146, 238] on span "Multitudes" at bounding box center [137, 238] width 55 height 17
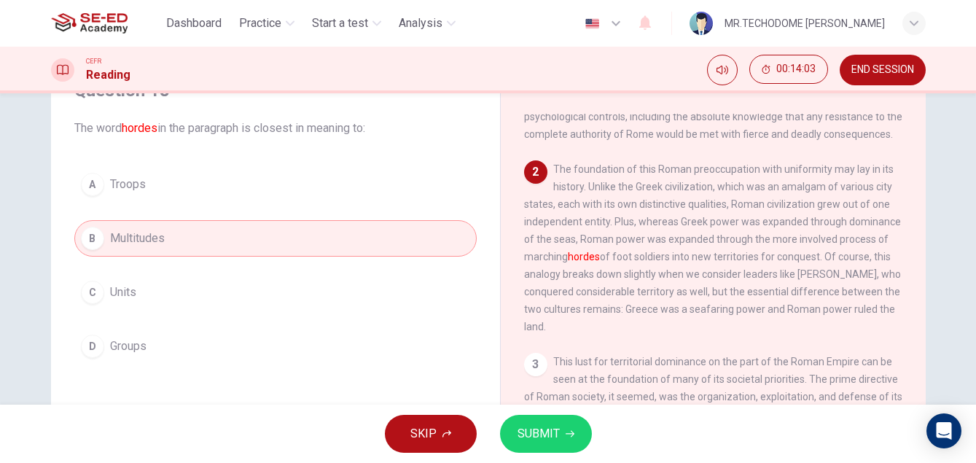
click at [528, 427] on span "SUBMIT" at bounding box center [538, 433] width 42 height 20
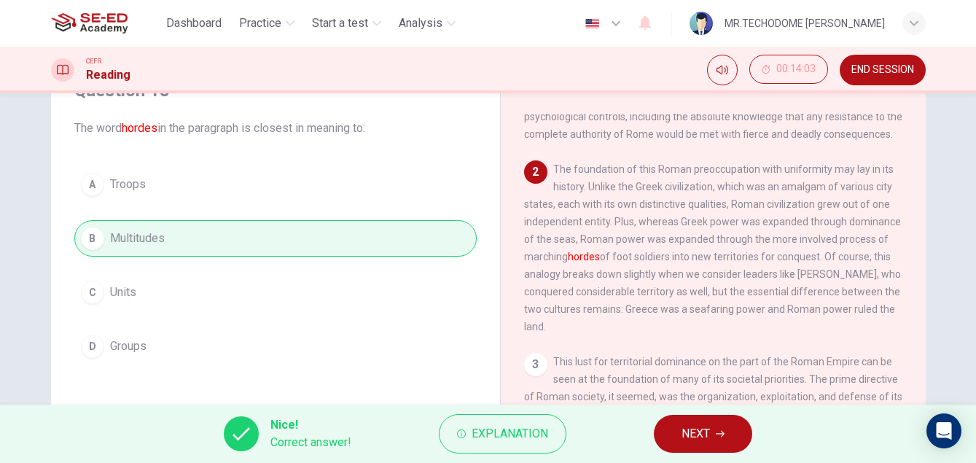
click at [695, 440] on span "NEXT" at bounding box center [695, 433] width 28 height 20
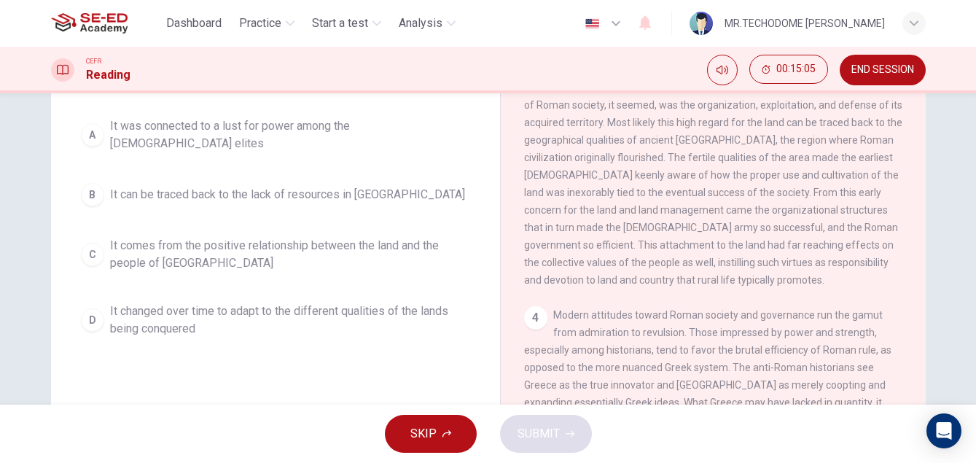
scroll to position [292, 0]
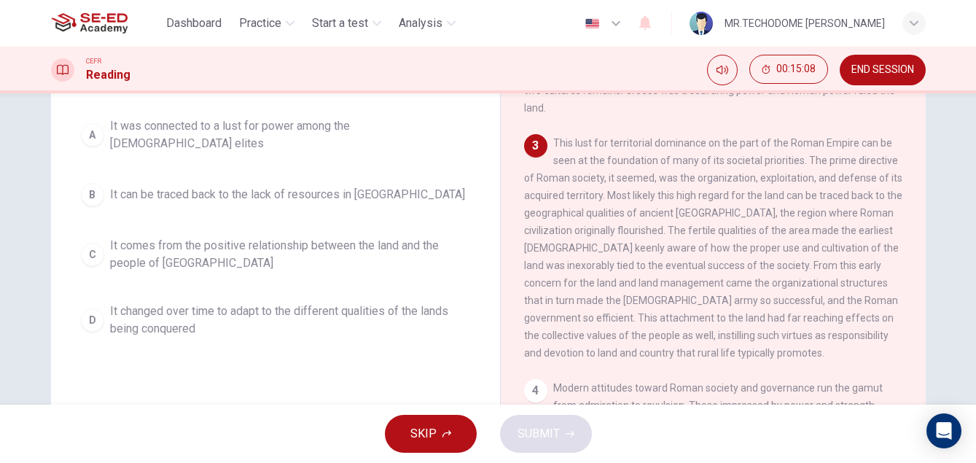
click at [345, 237] on span "It comes from the positive relationship between the land and the people of [GEO…" at bounding box center [290, 254] width 360 height 35
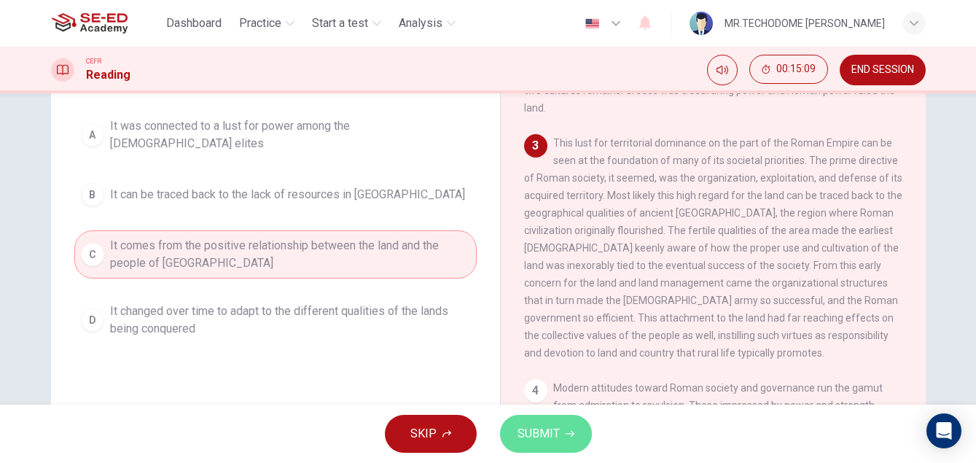
click at [561, 427] on button "SUBMIT" at bounding box center [546, 434] width 92 height 38
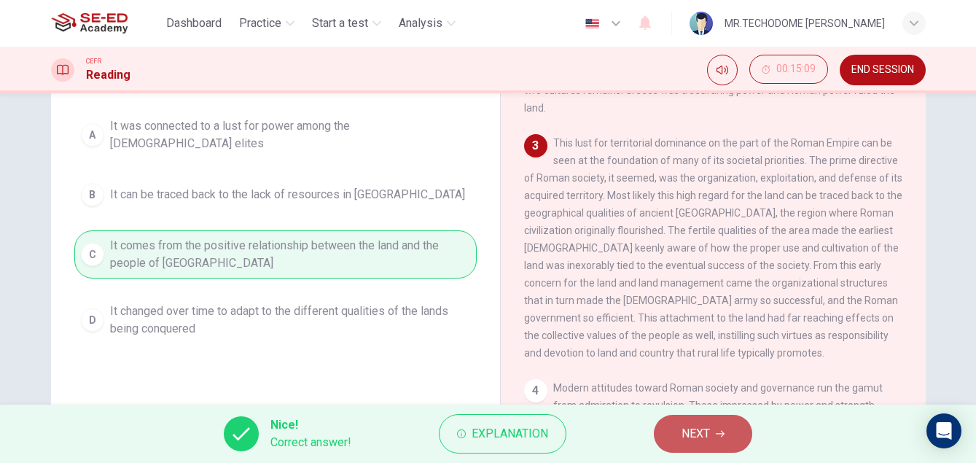
click at [672, 429] on button "NEXT" at bounding box center [703, 434] width 98 height 38
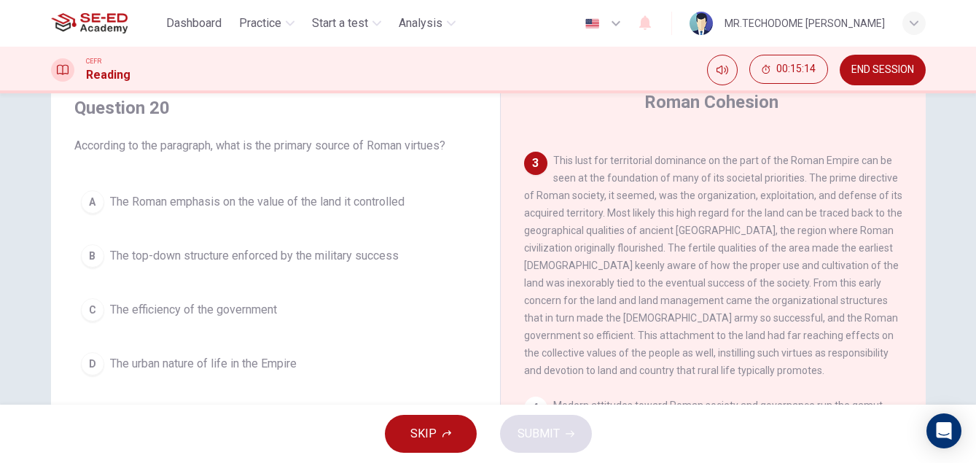
scroll to position [437, 0]
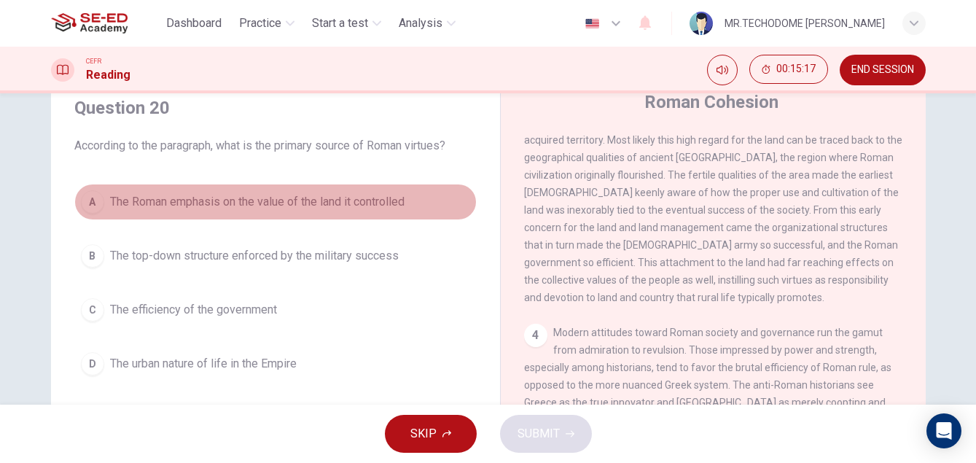
click at [375, 200] on span "The Roman emphasis on the value of the land it controlled" at bounding box center [257, 201] width 294 height 17
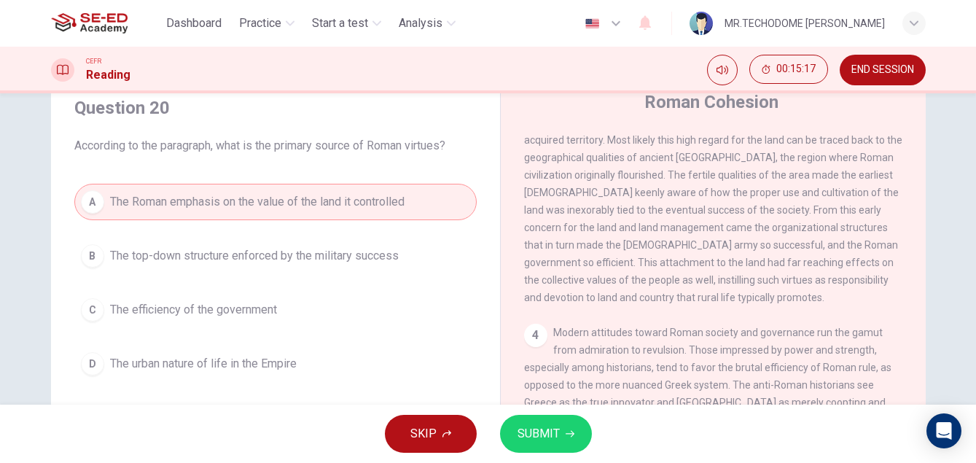
drag, startPoint x: 521, startPoint y: 462, endPoint x: 525, endPoint y: 450, distance: 12.9
click at [523, 453] on div "SKIP SUBMIT" at bounding box center [488, 434] width 976 height 58
click at [524, 451] on button "SUBMIT" at bounding box center [546, 434] width 92 height 38
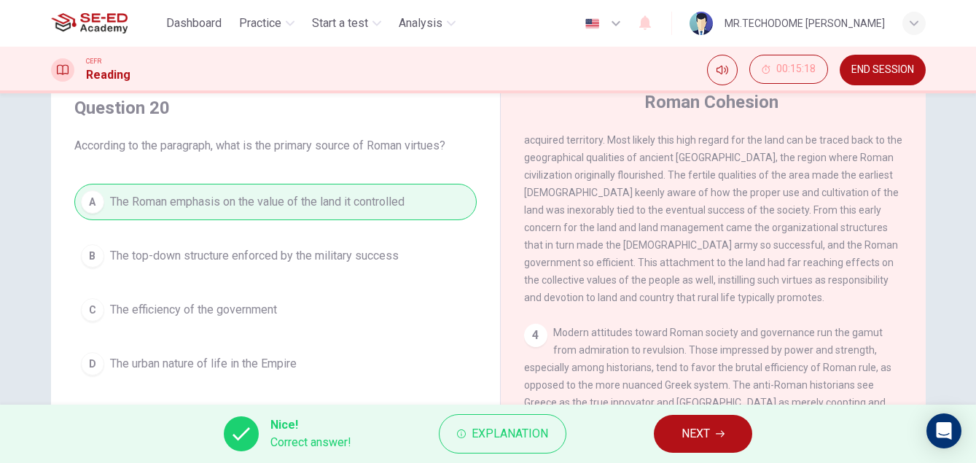
click at [683, 437] on span "NEXT" at bounding box center [695, 433] width 28 height 20
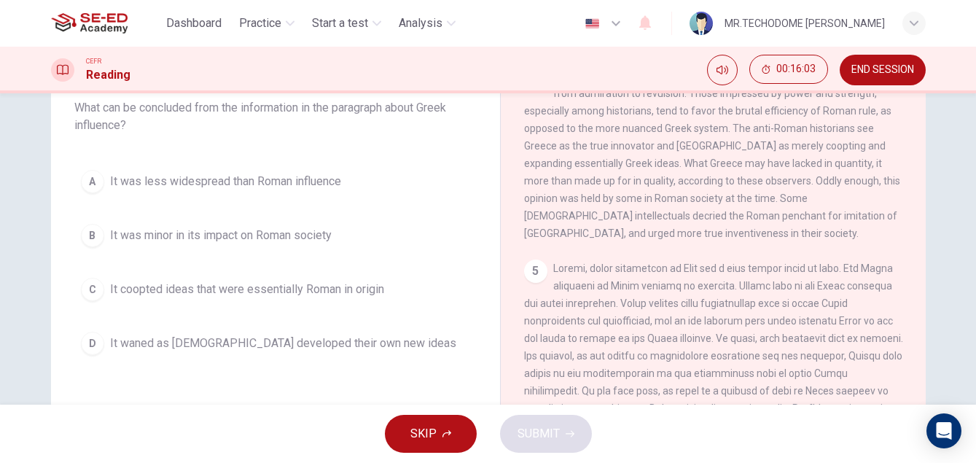
scroll to position [128, 0]
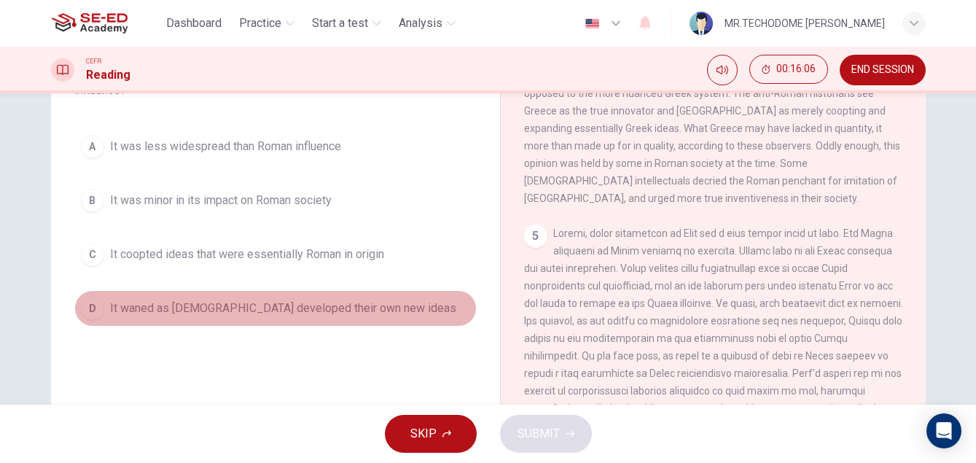
click at [159, 298] on button "D It waned as [DEMOGRAPHIC_DATA] developed their own new ideas" at bounding box center [275, 308] width 402 height 36
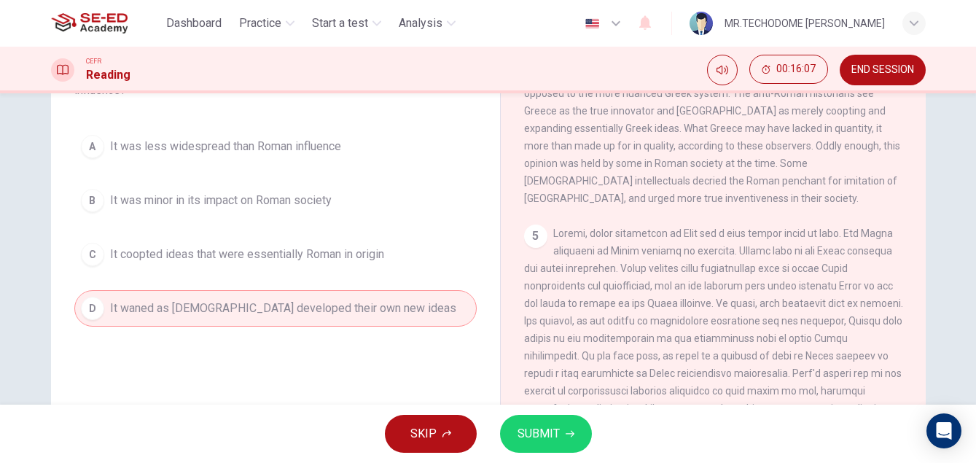
click at [566, 442] on button "SUBMIT" at bounding box center [546, 434] width 92 height 38
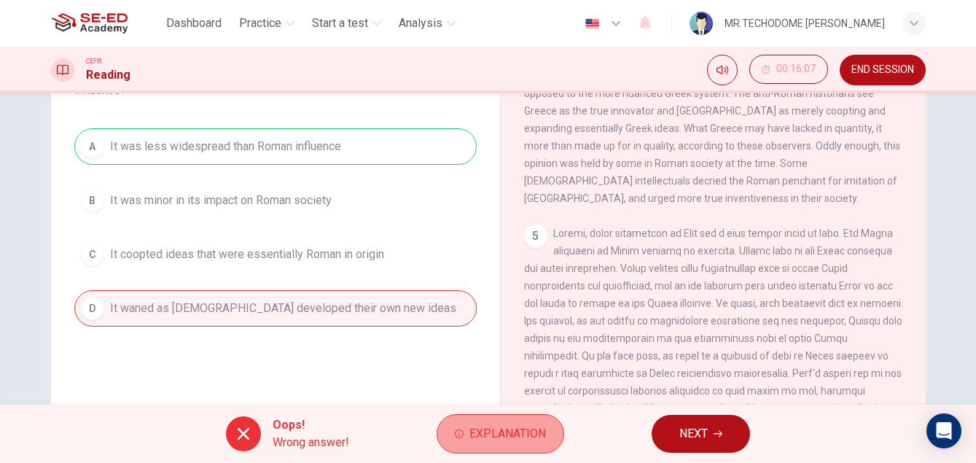
click at [523, 422] on button "Explanation" at bounding box center [501, 433] width 128 height 39
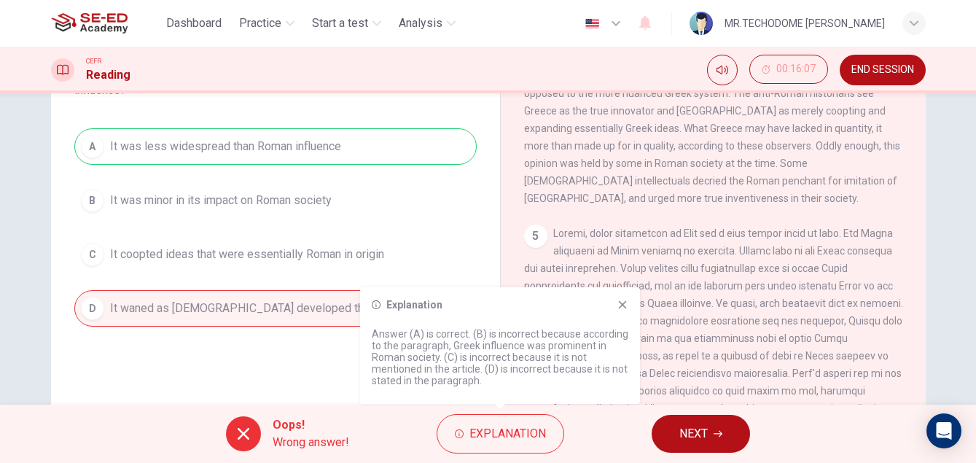
click at [716, 423] on button "NEXT" at bounding box center [701, 434] width 98 height 38
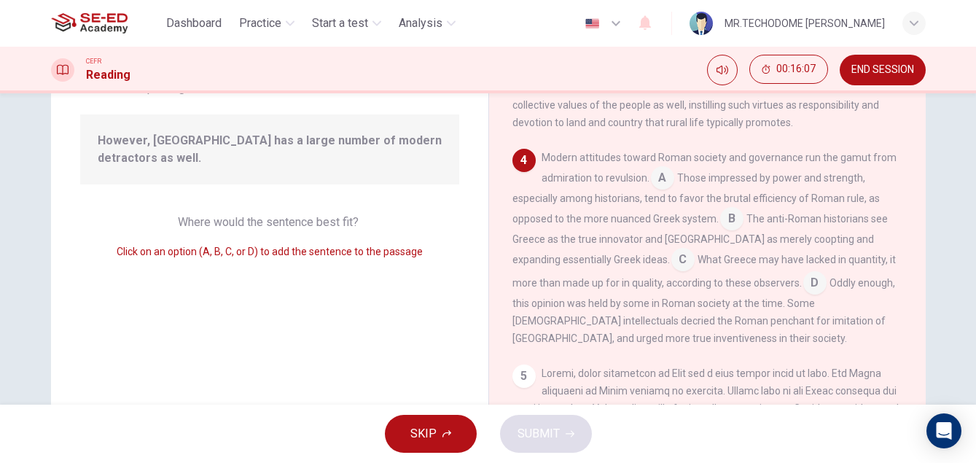
scroll to position [579, 0]
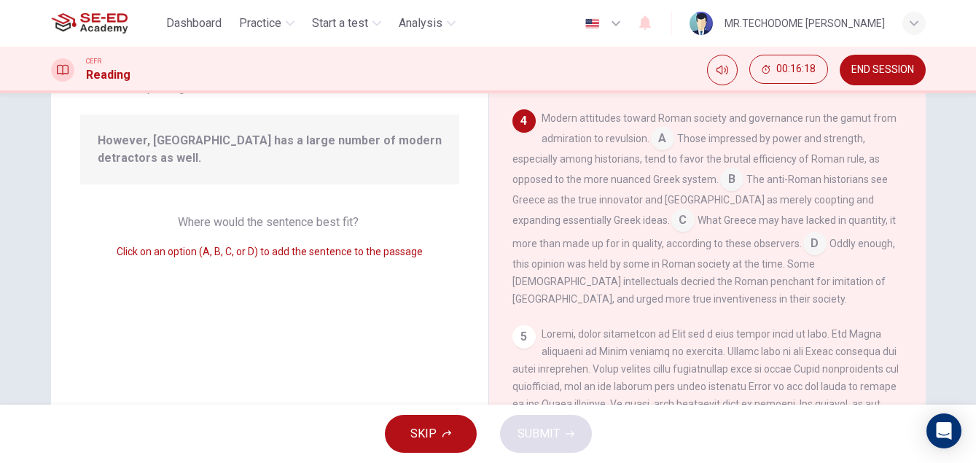
click at [273, 140] on span "However, [GEOGRAPHIC_DATA] has a large number of modern detractors as well." at bounding box center [270, 149] width 344 height 35
click at [653, 152] on input at bounding box center [662, 139] width 23 height 23
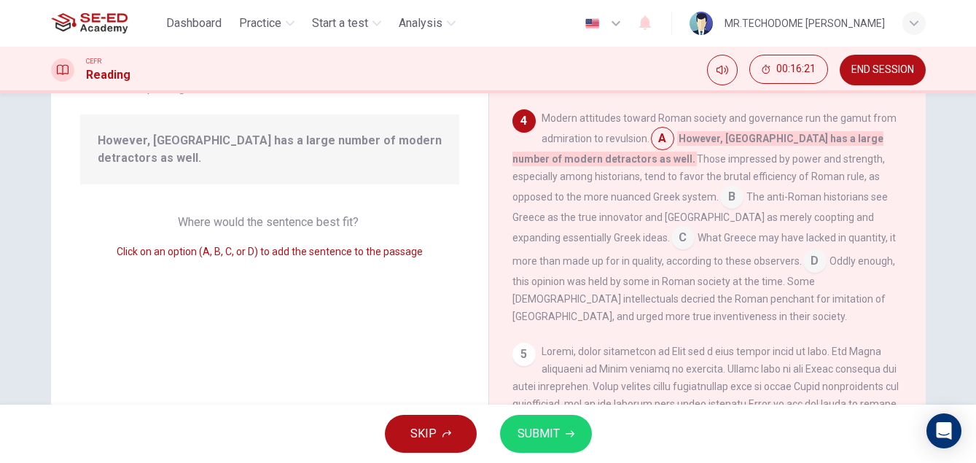
click at [652, 152] on input at bounding box center [662, 139] width 23 height 23
click at [654, 152] on input at bounding box center [662, 139] width 23 height 23
drag, startPoint x: 523, startPoint y: 359, endPoint x: 630, endPoint y: 318, distance: 114.9
click at [522, 359] on div "5" at bounding box center [523, 354] width 23 height 23
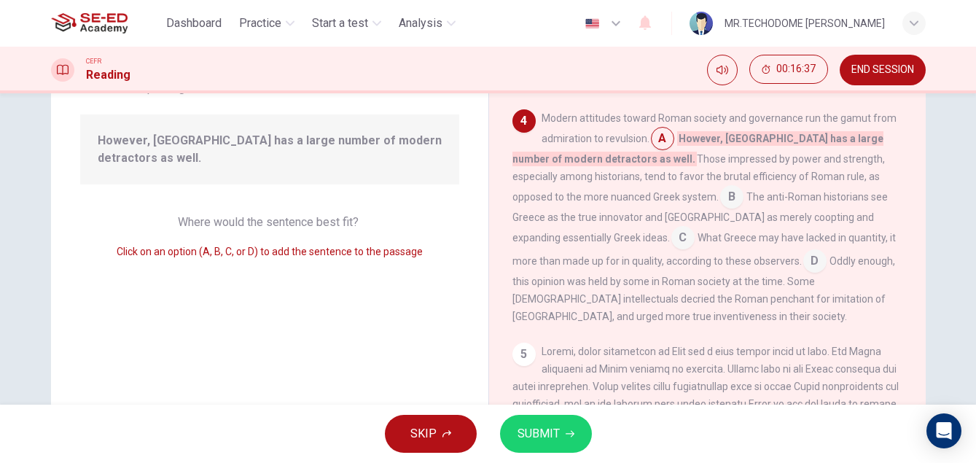
click at [803, 274] on input at bounding box center [814, 262] width 23 height 23
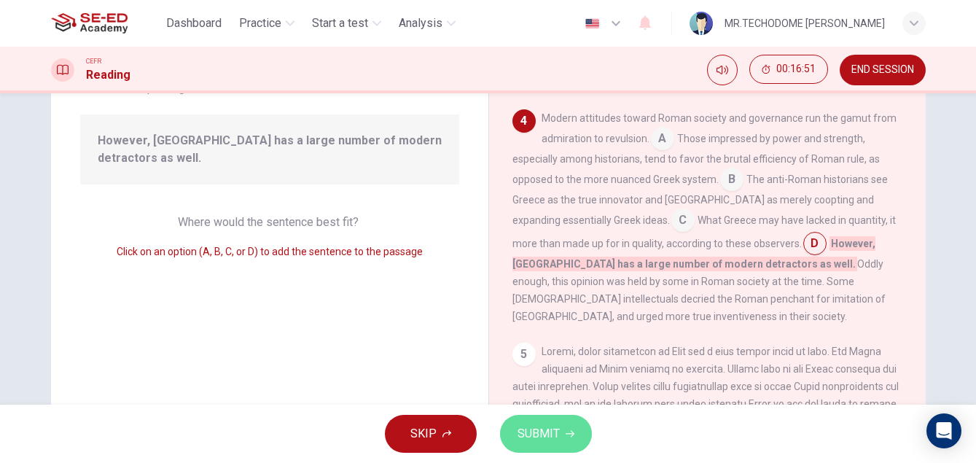
click at [549, 444] on button "SUBMIT" at bounding box center [546, 434] width 92 height 38
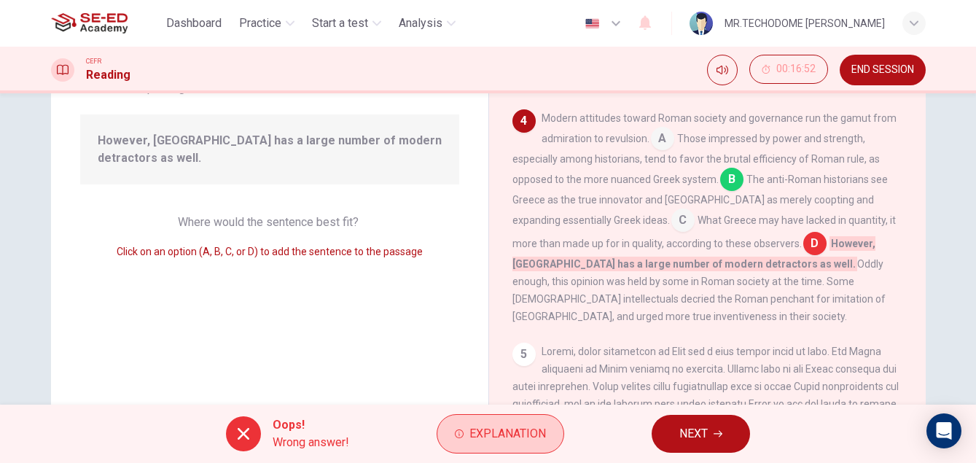
click at [548, 436] on button "Explanation" at bounding box center [501, 433] width 128 height 39
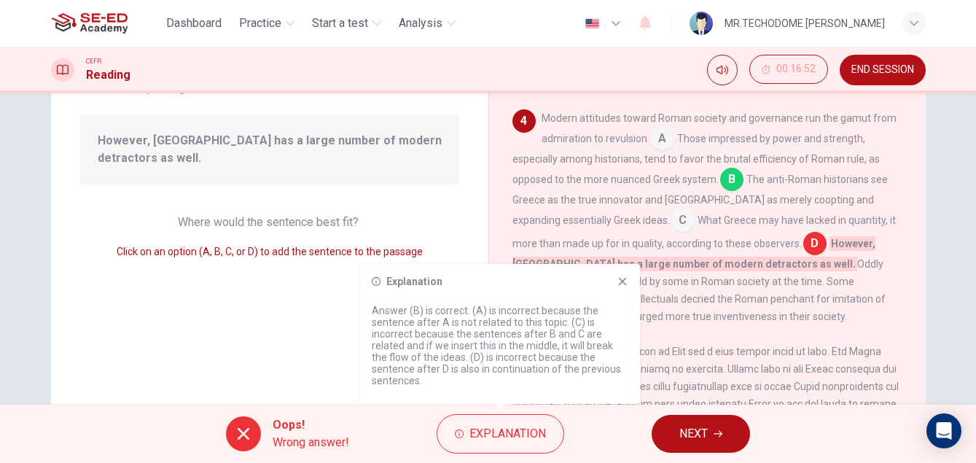
click at [703, 444] on button "NEXT" at bounding box center [701, 434] width 98 height 38
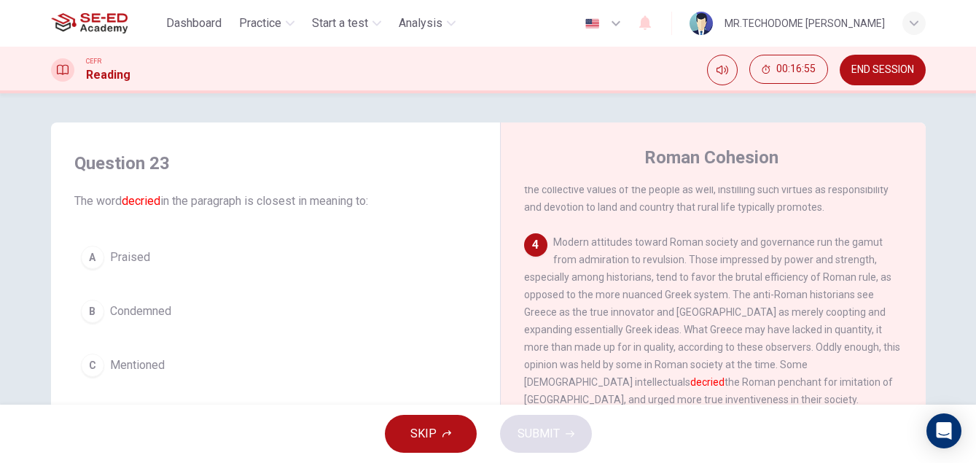
scroll to position [73, 0]
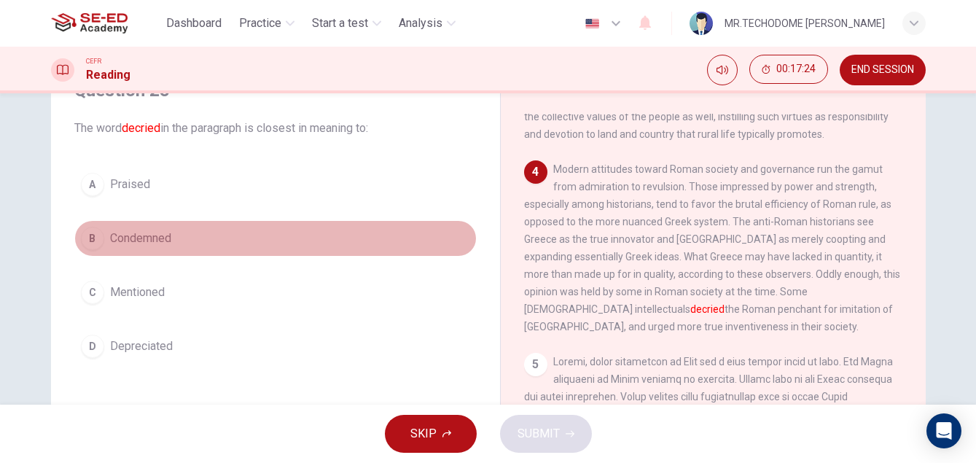
click at [130, 238] on span "Condemned" at bounding box center [140, 238] width 61 height 17
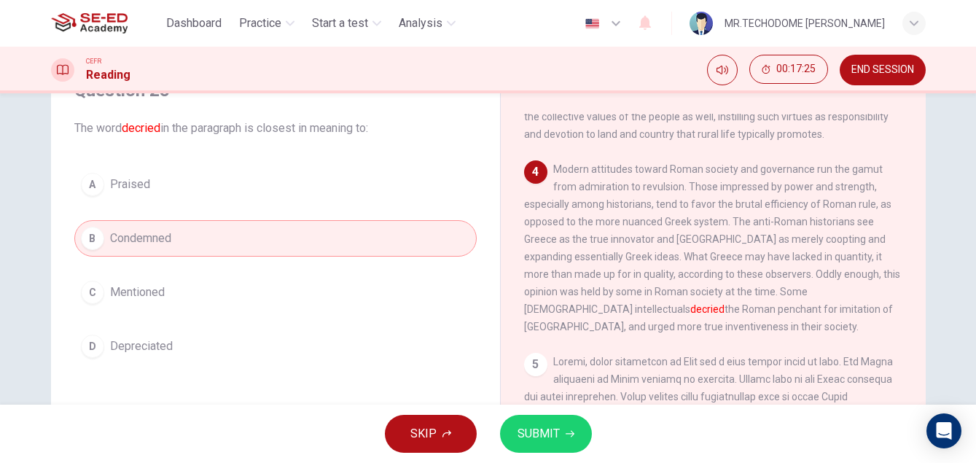
click at [528, 439] on span "SUBMIT" at bounding box center [538, 433] width 42 height 20
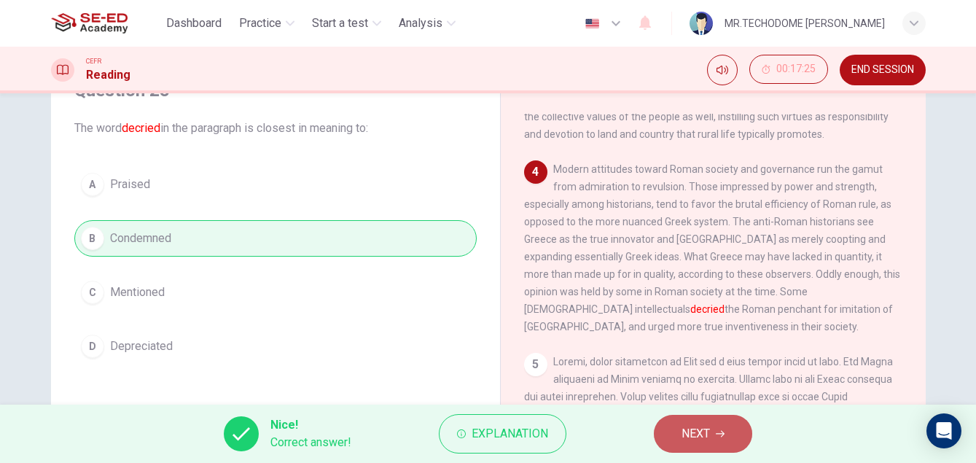
click at [710, 434] on span "NEXT" at bounding box center [695, 433] width 28 height 20
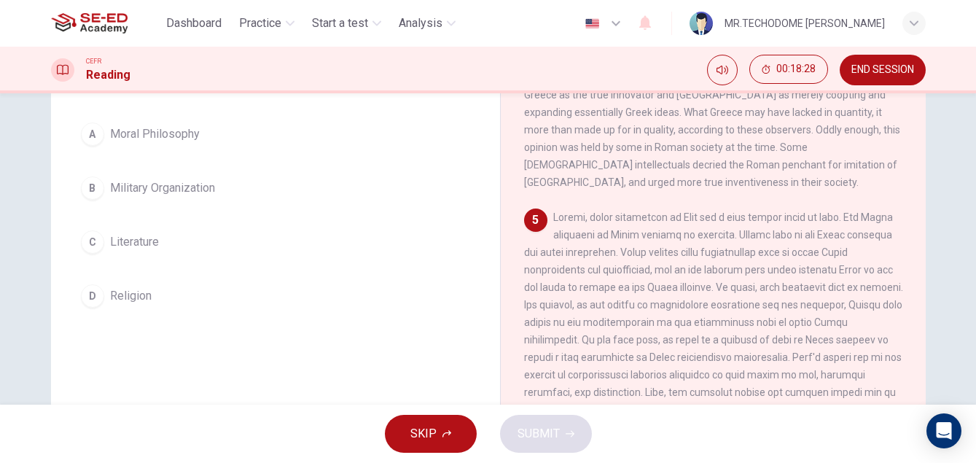
scroll to position [108, 0]
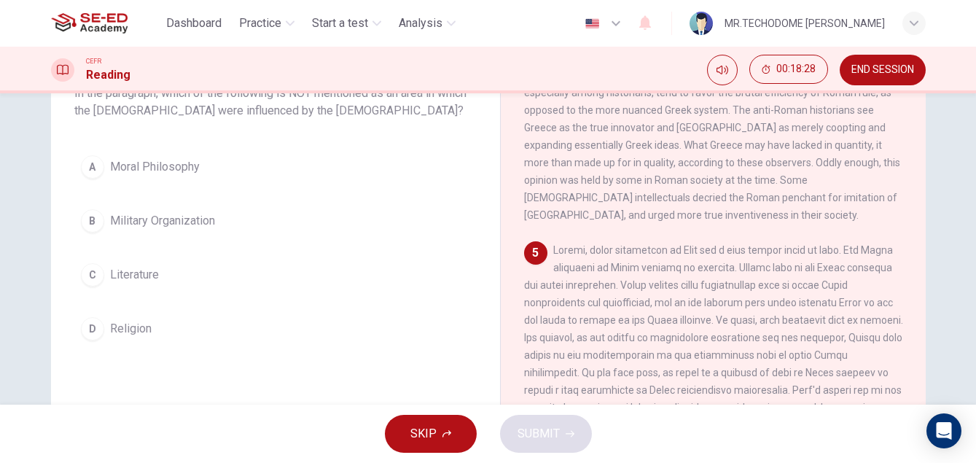
drag, startPoint x: 112, startPoint y: 271, endPoint x: 278, endPoint y: 288, distance: 167.0
click at [116, 271] on span "Literature" at bounding box center [134, 274] width 49 height 17
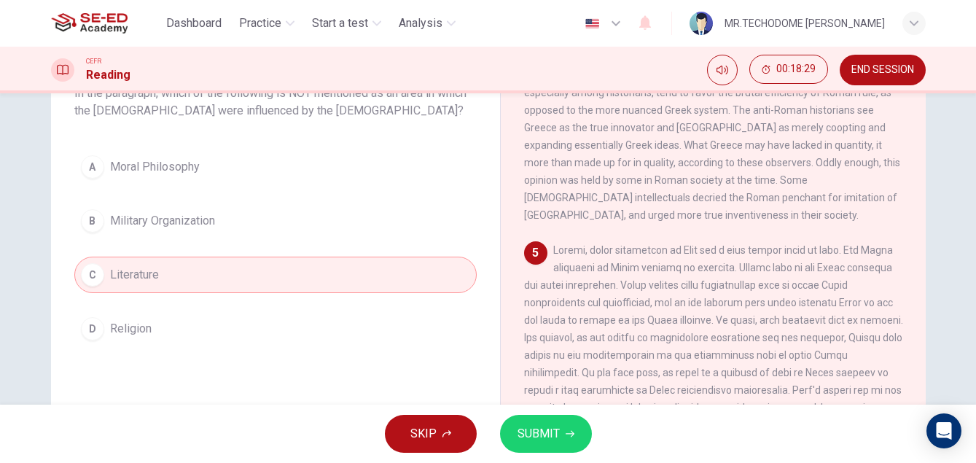
drag, startPoint x: 560, startPoint y: 435, endPoint x: 576, endPoint y: 421, distance: 21.7
click at [565, 433] on button "SUBMIT" at bounding box center [546, 434] width 92 height 38
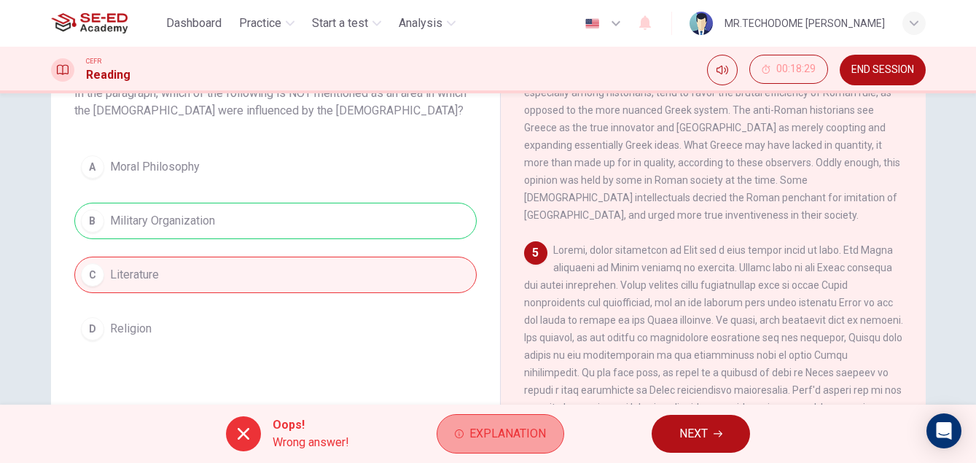
click at [553, 444] on button "Explanation" at bounding box center [501, 433] width 128 height 39
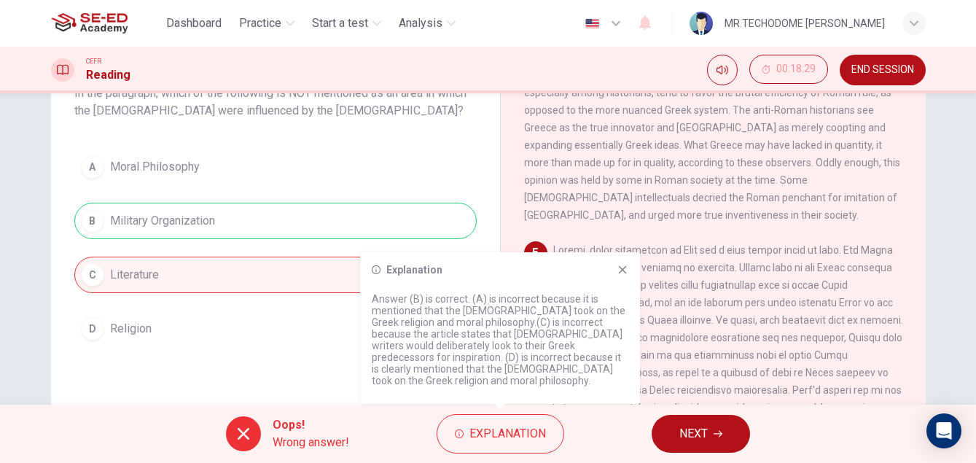
click at [614, 276] on div "Explanation" at bounding box center [500, 270] width 257 height 12
click at [638, 278] on div "Explanation Answer (B) is correct. (A) is incorrect because it is mentioned tha…" at bounding box center [500, 328] width 280 height 152
click at [623, 276] on icon at bounding box center [623, 270] width 12 height 12
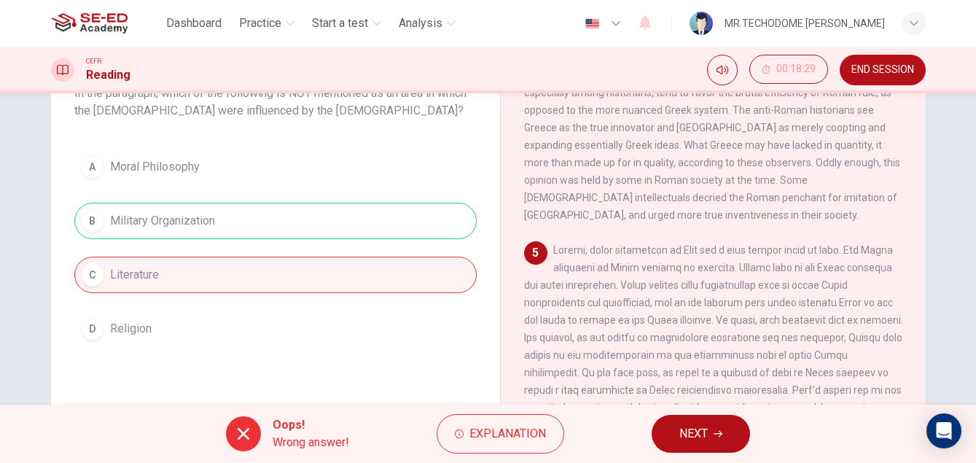
click at [687, 418] on button "NEXT" at bounding box center [701, 434] width 98 height 38
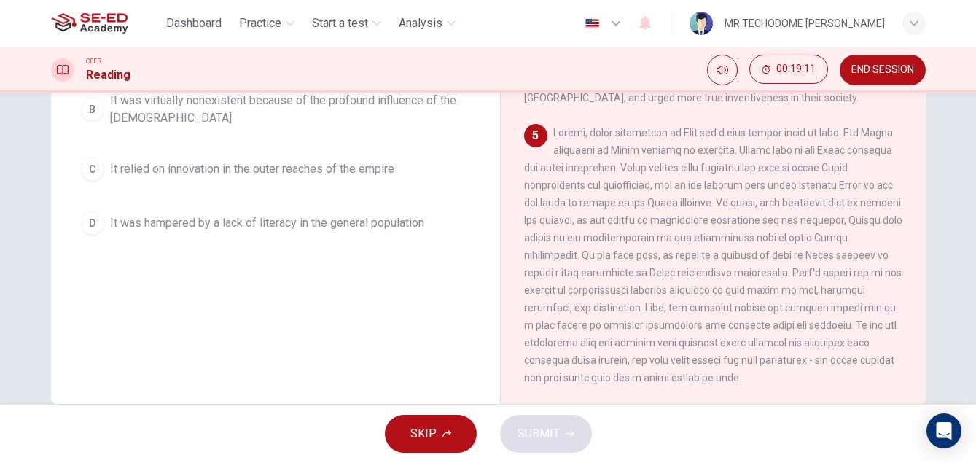
scroll to position [181, 0]
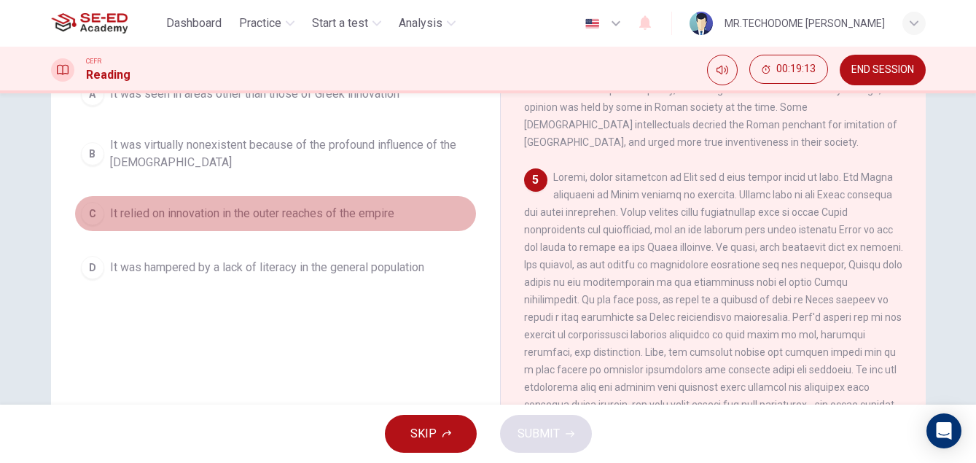
click at [281, 218] on span "It relied on innovation in the outer reaches of the empire" at bounding box center [252, 213] width 284 height 17
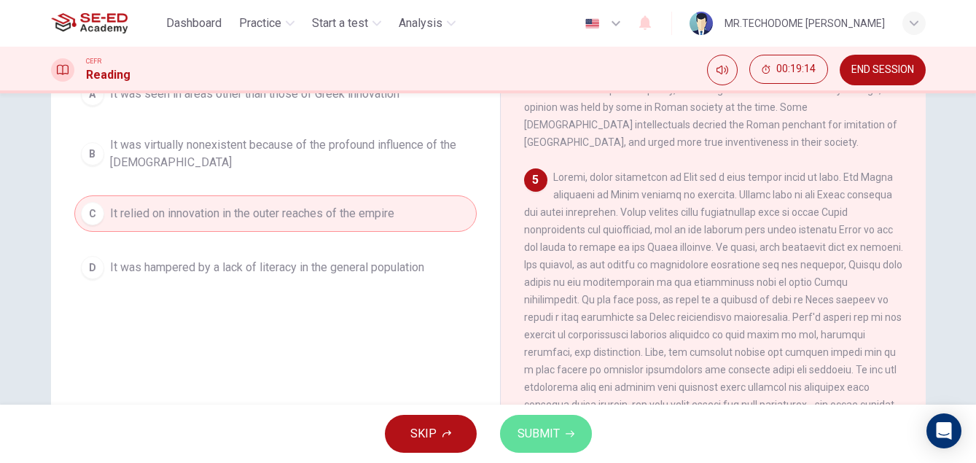
click at [549, 429] on span "SUBMIT" at bounding box center [538, 433] width 42 height 20
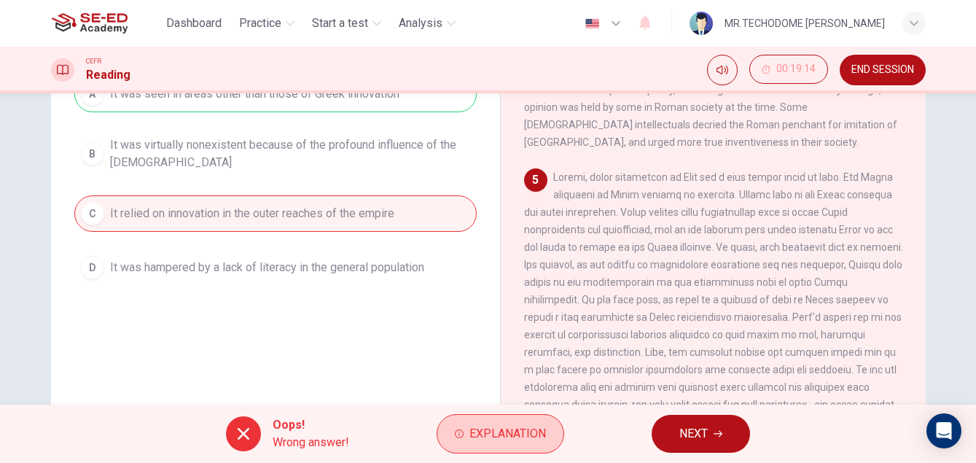
click at [528, 428] on span "Explanation" at bounding box center [507, 433] width 77 height 20
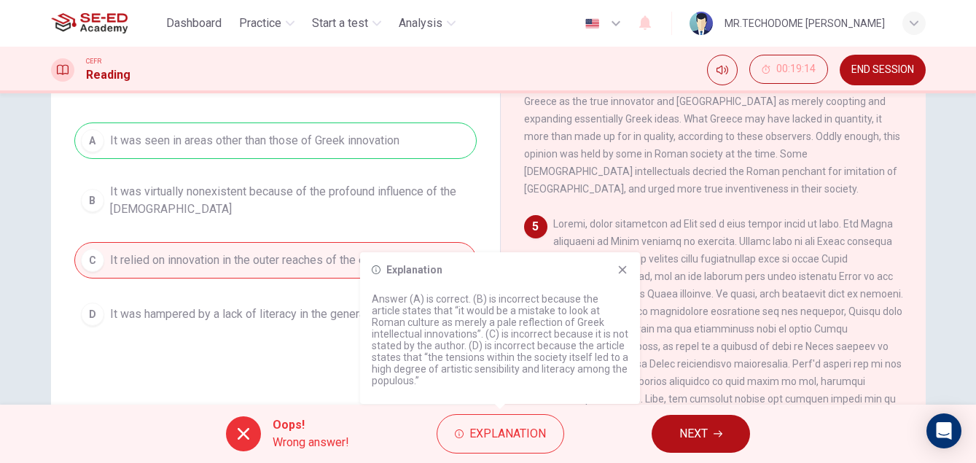
scroll to position [108, 0]
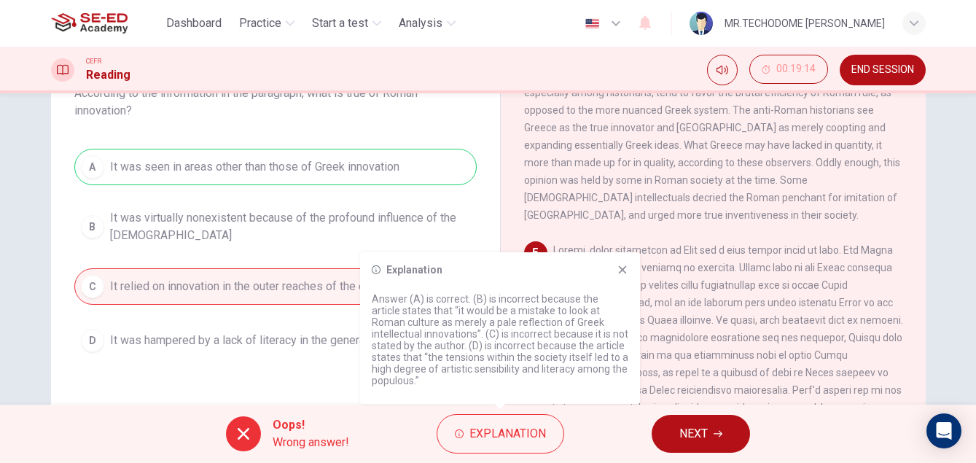
click at [622, 267] on icon at bounding box center [623, 270] width 12 height 12
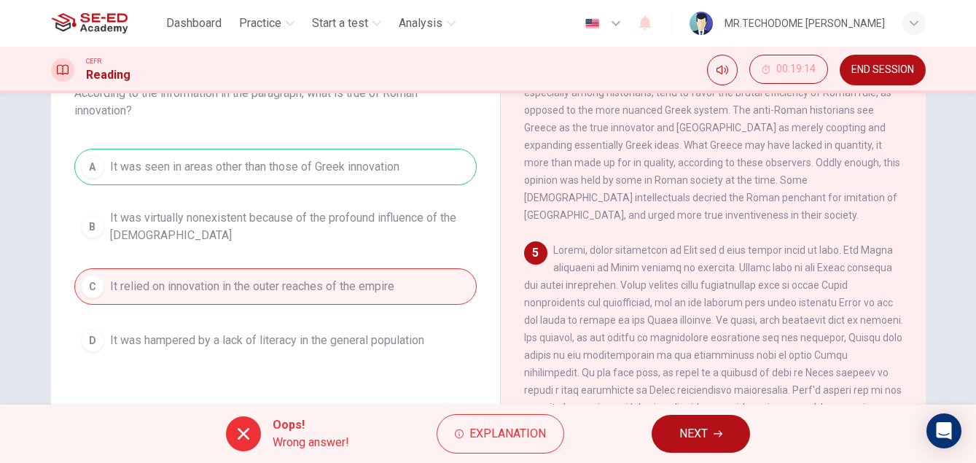
click at [742, 418] on button "NEXT" at bounding box center [701, 434] width 98 height 38
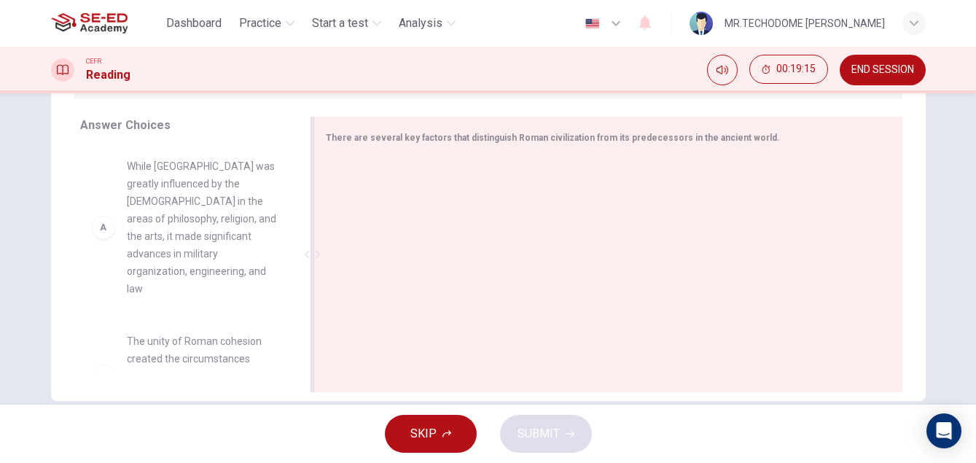
scroll to position [254, 0]
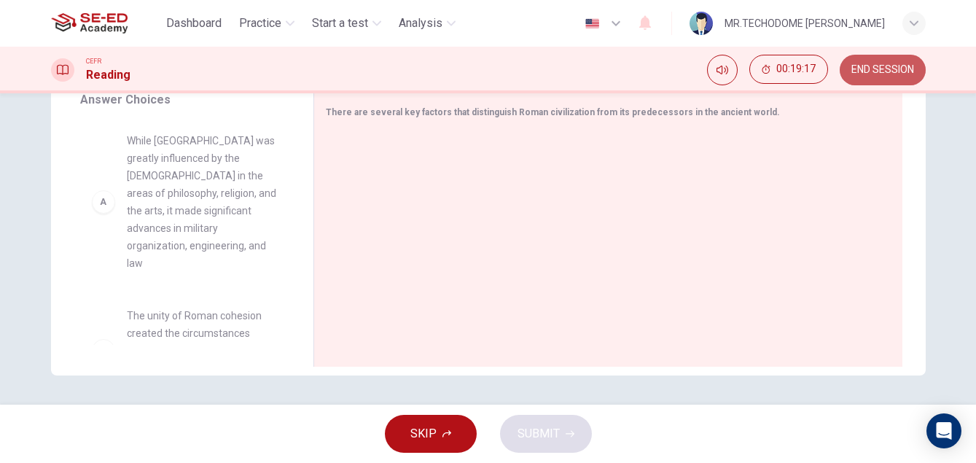
click at [870, 74] on span "END SESSION" at bounding box center [882, 70] width 63 height 12
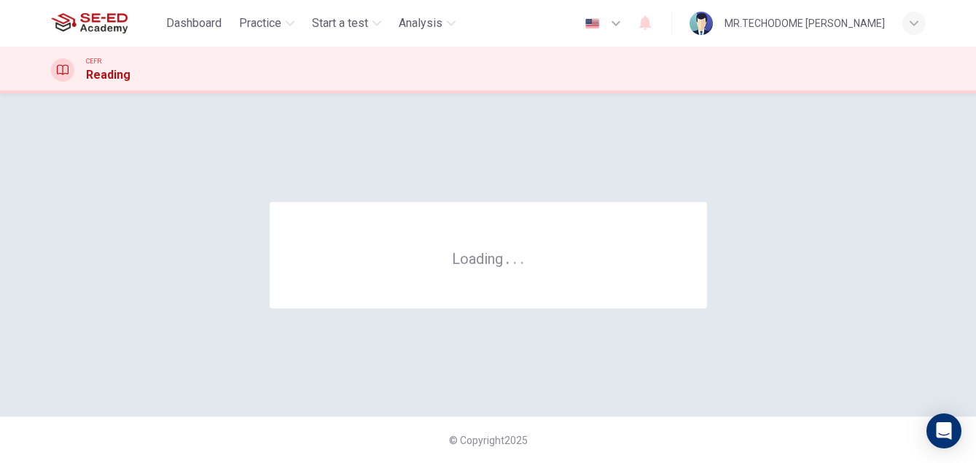
scroll to position [0, 0]
